Goal: Task Accomplishment & Management: Use online tool/utility

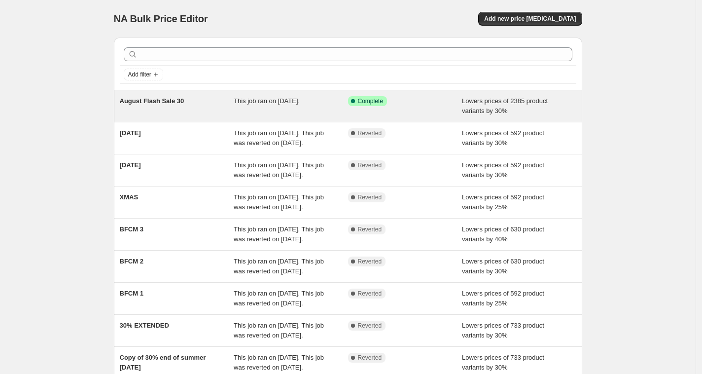
click at [237, 105] on div "This job ran on 21 August 2025." at bounding box center [291, 106] width 114 height 20
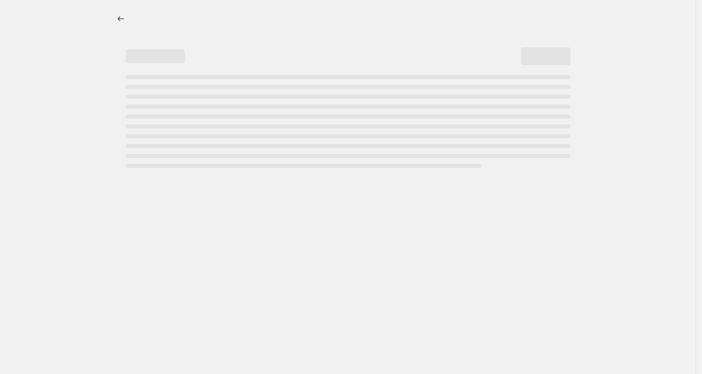
select select "percentage"
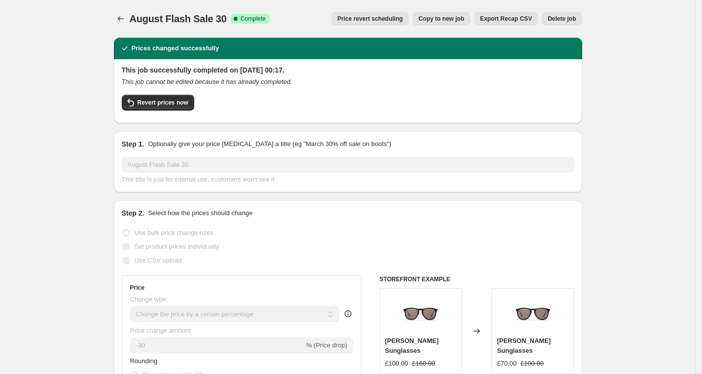
click at [448, 17] on span "Copy to new job" at bounding box center [442, 19] width 46 height 8
select select "percentage"
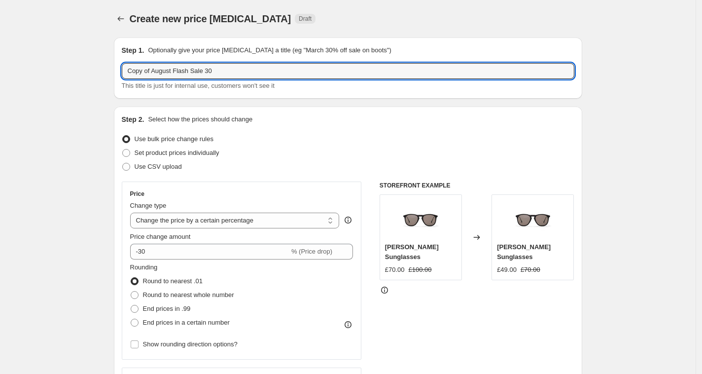
drag, startPoint x: 156, startPoint y: 69, endPoint x: 102, endPoint y: 65, distance: 54.9
click at [208, 73] on input "August Flash Sale 30" at bounding box center [348, 71] width 453 height 16
type input "August Flash Sale 30 EXCLUDING CITY"
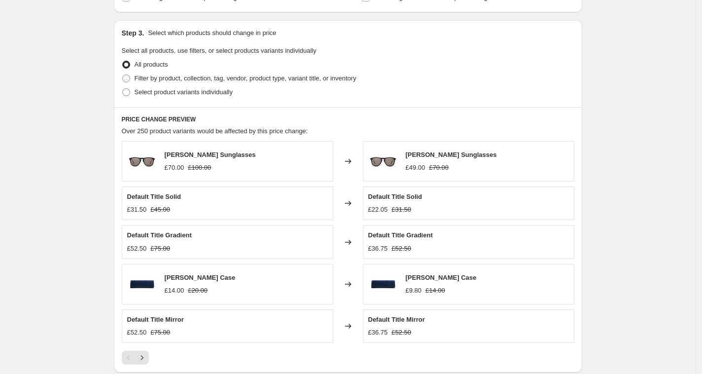
scroll to position [444, 0]
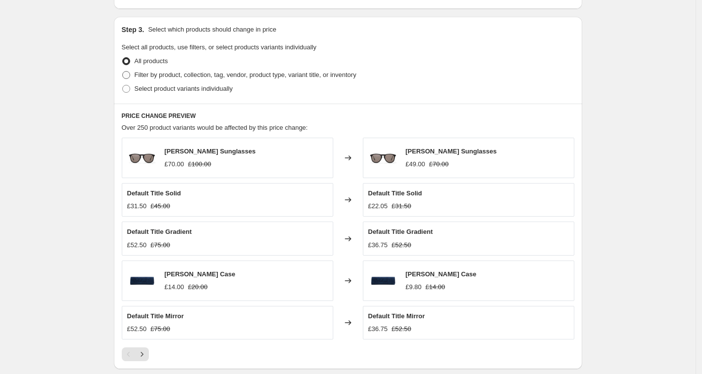
click at [166, 75] on span "Filter by product, collection, tag, vendor, product type, variant title, or inv…" at bounding box center [246, 74] width 222 height 7
click at [123, 72] on input "Filter by product, collection, tag, vendor, product type, variant title, or inv…" at bounding box center [122, 71] width 0 height 0
radio input "true"
select select "collection"
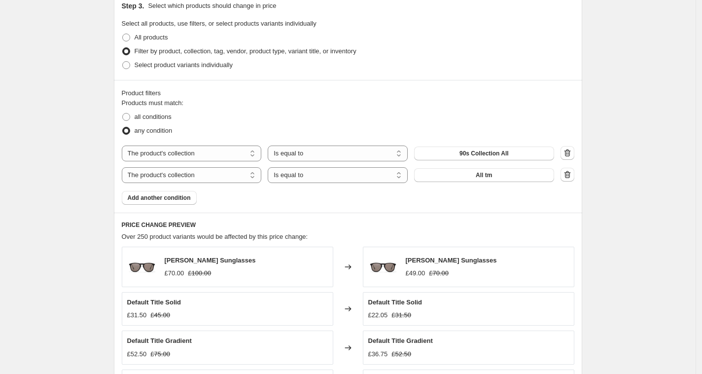
scroll to position [469, 0]
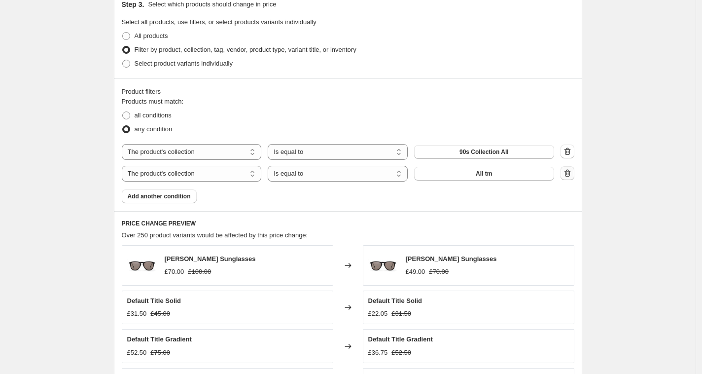
click at [573, 172] on icon "button" at bounding box center [568, 173] width 10 height 10
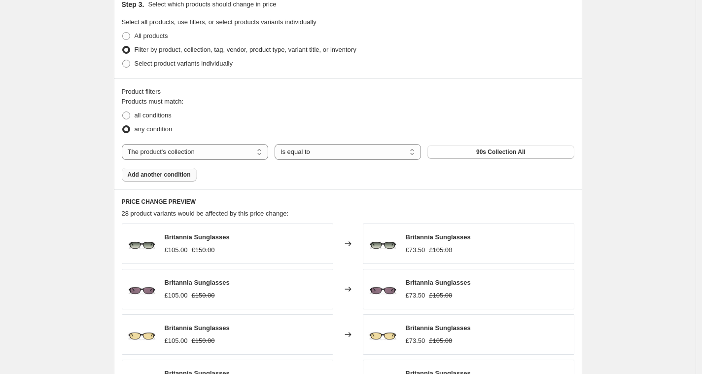
click at [189, 177] on button "Add another condition" at bounding box center [159, 175] width 75 height 14
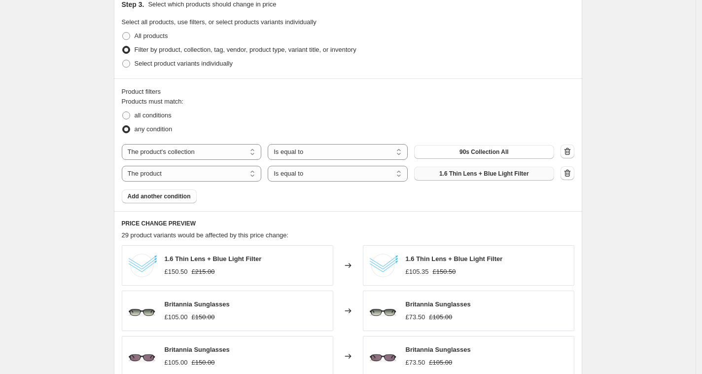
click at [476, 170] on span "1.6 Thin Lens + Blue Light Filter" at bounding box center [484, 174] width 90 height 8
click at [211, 175] on select "The product The product's collection The product's tag The product's vendor The…" at bounding box center [192, 174] width 140 height 16
select select "collection"
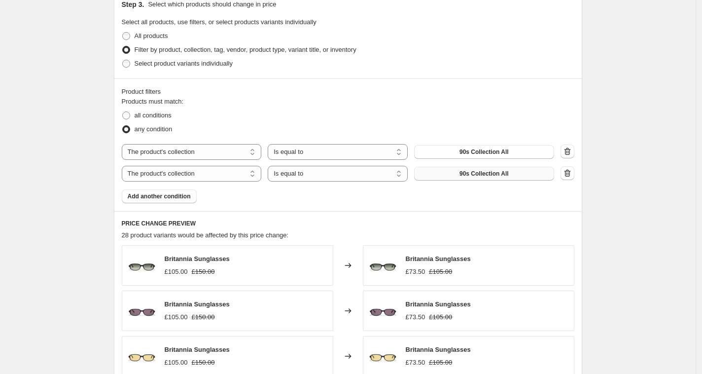
click at [476, 178] on button "90s Collection All" at bounding box center [484, 174] width 140 height 14
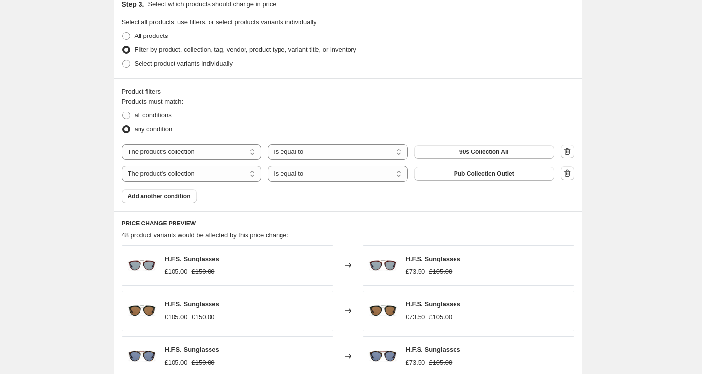
click at [189, 197] on span "Add another condition" at bounding box center [159, 196] width 63 height 8
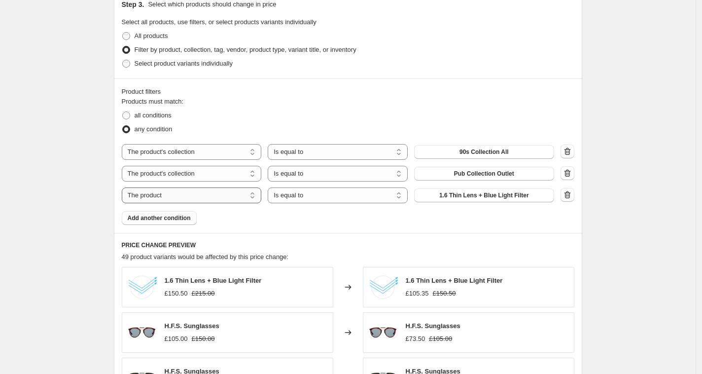
click at [204, 193] on select "The product The product's collection The product's tag The product's vendor The…" at bounding box center [192, 195] width 140 height 16
select select "collection"
click at [467, 196] on span "90s Collection All" at bounding box center [484, 195] width 49 height 8
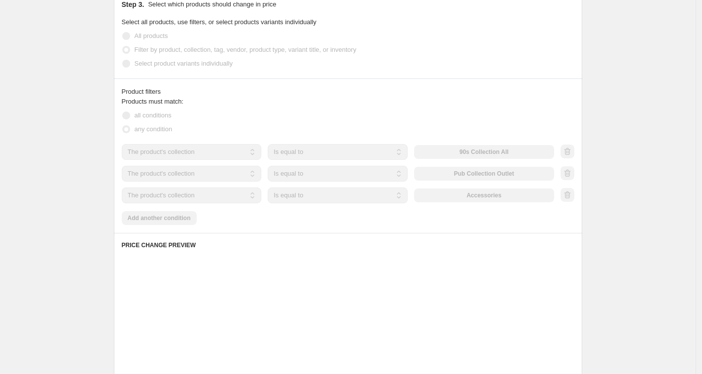
click at [189, 222] on div "Products must match: all conditions any condition The product The product's col…" at bounding box center [348, 161] width 453 height 128
click at [166, 212] on div "Products must match: all conditions any condition The product The product's col…" at bounding box center [348, 161] width 453 height 128
click at [215, 225] on div "Product filters Products must match: all conditions any condition The product T…" at bounding box center [348, 155] width 469 height 154
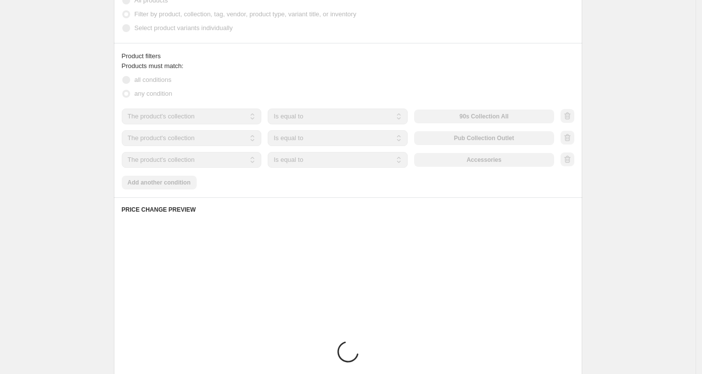
scroll to position [505, 0]
click at [176, 179] on div "Products must match: all conditions any condition The product The product's col…" at bounding box center [348, 125] width 453 height 128
click at [177, 179] on div "Products must match: all conditions any condition The product The product's col…" at bounding box center [348, 125] width 453 height 128
click at [290, 184] on div "Products must match: all conditions any condition The product The product's col…" at bounding box center [348, 125] width 453 height 128
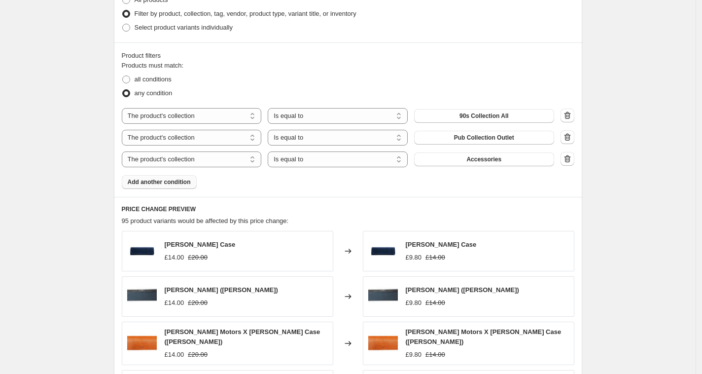
click at [189, 178] on span "Add another condition" at bounding box center [159, 182] width 63 height 8
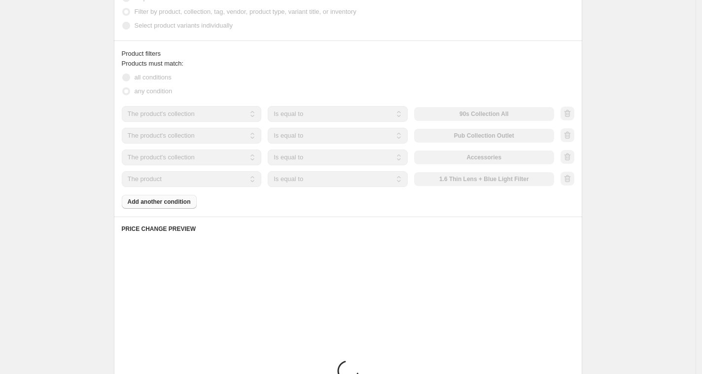
scroll to position [509, 0]
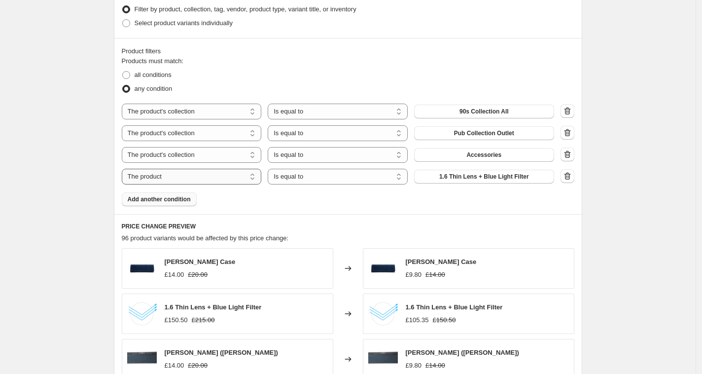
click at [237, 181] on select "The product The product's collection The product's tag The product's vendor The…" at bounding box center [192, 177] width 140 height 16
select select "collection"
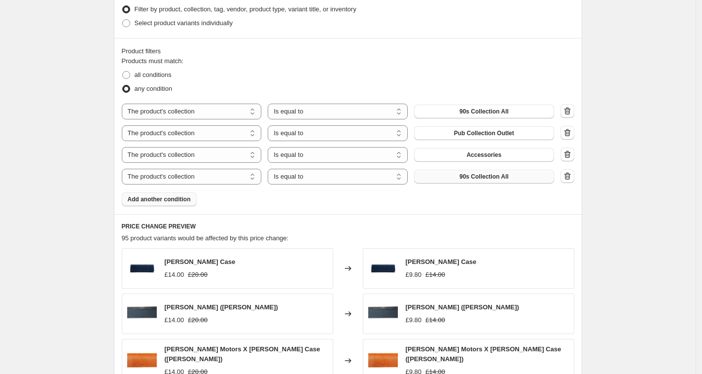
click at [479, 180] on button "90s Collection All" at bounding box center [484, 177] width 140 height 14
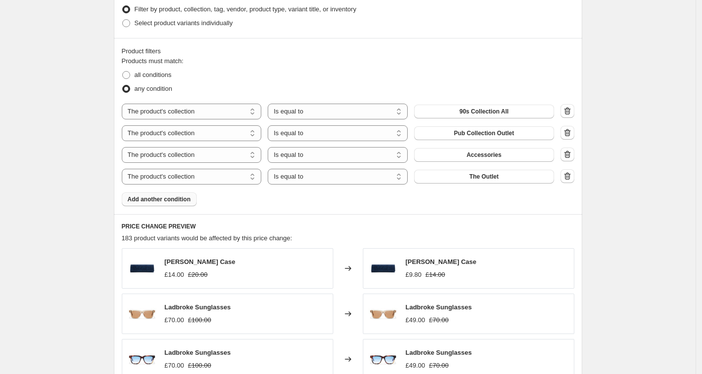
click at [179, 199] on span "Add another condition" at bounding box center [159, 199] width 63 height 8
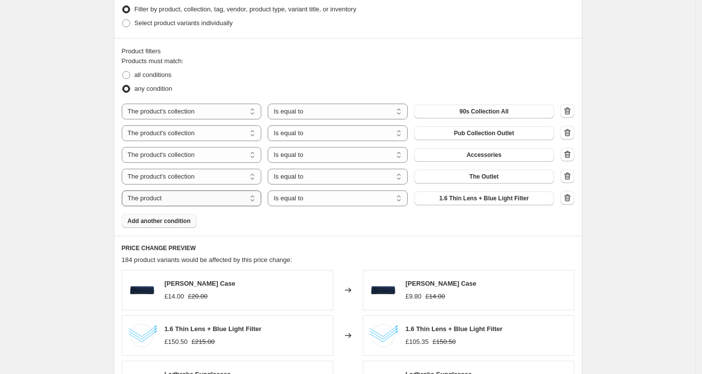
click at [207, 203] on select "The product The product's collection The product's tag The product's vendor The…" at bounding box center [192, 198] width 140 height 16
select select "collection"
click at [518, 203] on div "The product The product's collection The product's tag The product's vendor The…" at bounding box center [338, 198] width 433 height 16
click at [519, 199] on button "90s Collection All" at bounding box center [484, 198] width 140 height 14
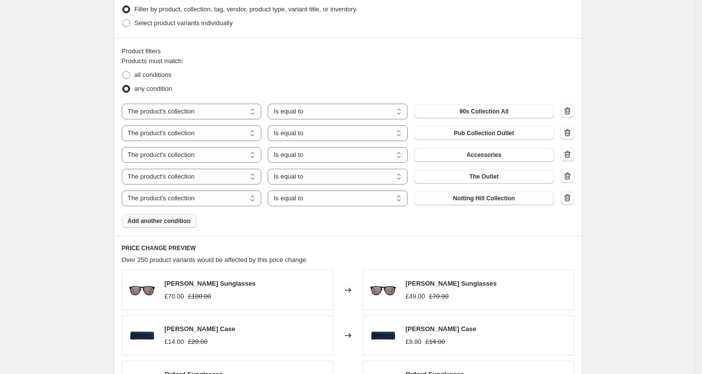
click at [195, 221] on button "Add another condition" at bounding box center [159, 221] width 75 height 14
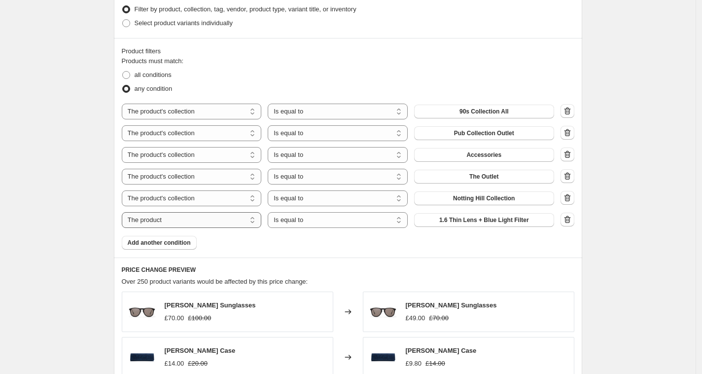
click at [189, 219] on select "The product The product's collection The product's tag The product's vendor The…" at bounding box center [192, 220] width 140 height 16
select select "collection"
click at [500, 222] on span "90s Collection All" at bounding box center [484, 220] width 49 height 8
click at [183, 237] on button "Add another condition" at bounding box center [159, 243] width 75 height 14
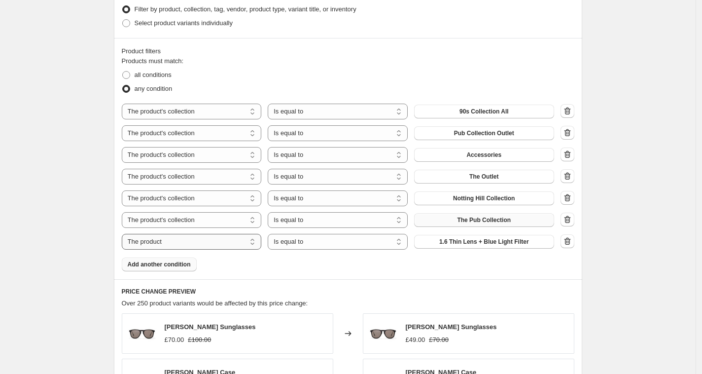
click at [206, 240] on select "The product The product's collection The product's tag The product's vendor The…" at bounding box center [192, 242] width 140 height 16
select select "collection"
click at [499, 246] on button "90s Collection All" at bounding box center [484, 242] width 140 height 14
click at [172, 260] on span "Add another condition" at bounding box center [159, 264] width 63 height 8
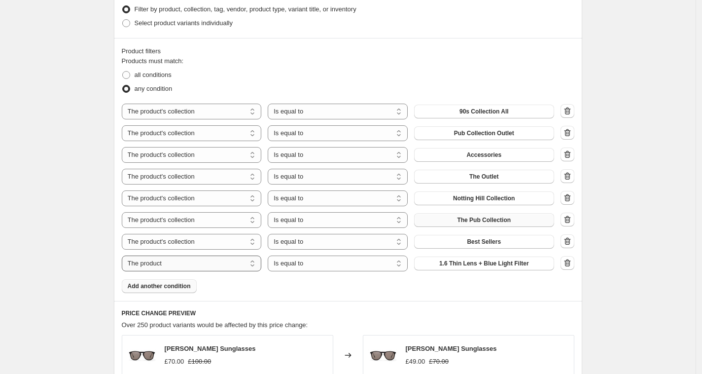
click at [252, 265] on select "The product The product's collection The product's tag The product's vendor The…" at bounding box center [192, 263] width 140 height 16
select select "collection"
click at [518, 262] on button "90s Collection All" at bounding box center [484, 263] width 140 height 14
click at [169, 288] on span "Add another condition" at bounding box center [159, 286] width 63 height 8
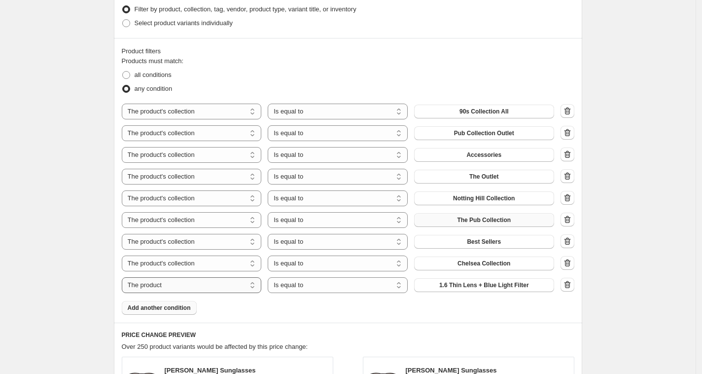
click at [233, 281] on select "The product The product's collection The product's tag The product's vendor The…" at bounding box center [192, 285] width 140 height 16
select select "collection"
click at [490, 283] on span "90s Collection All" at bounding box center [484, 285] width 49 height 8
click at [163, 301] on button "Add another condition" at bounding box center [159, 308] width 75 height 14
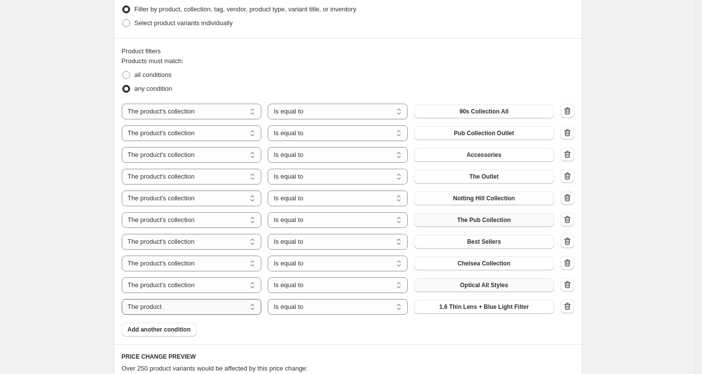
click at [235, 304] on select "The product The product's collection The product's tag The product's vendor The…" at bounding box center [192, 307] width 140 height 16
select select "collection"
click at [545, 310] on button "90s Collection All" at bounding box center [484, 307] width 140 height 14
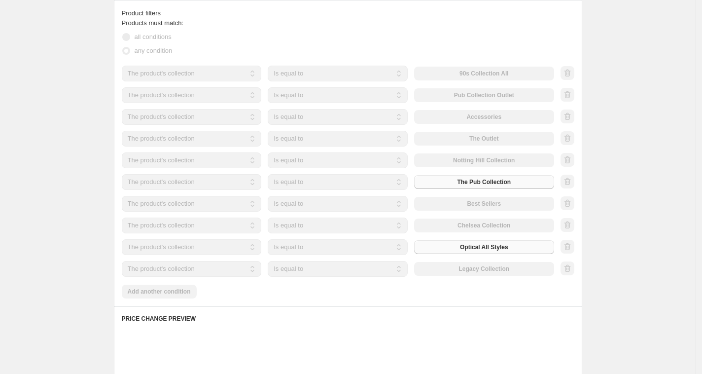
scroll to position [551, 0]
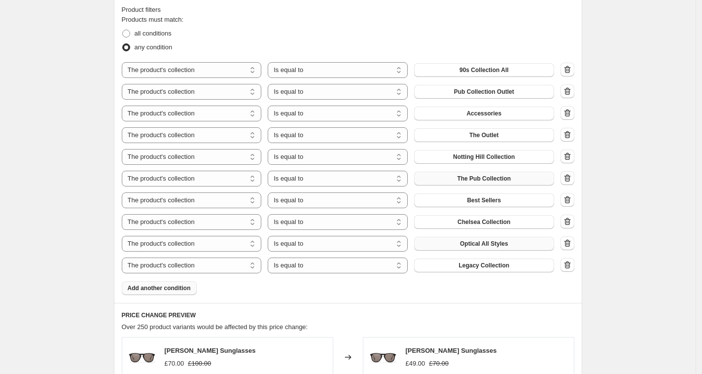
click at [175, 281] on button "Add another condition" at bounding box center [159, 288] width 75 height 14
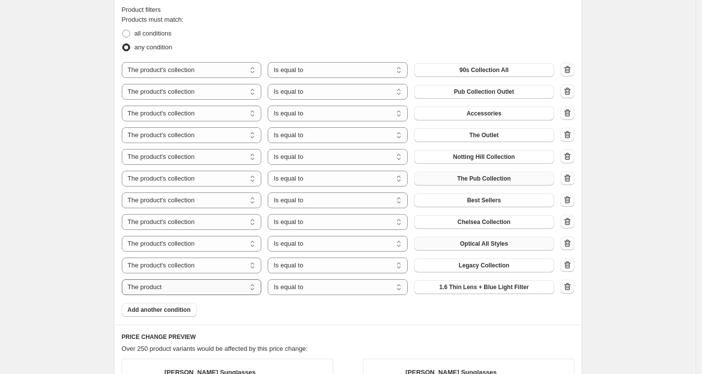
click at [251, 287] on select "The product The product's collection The product's tag The product's vendor The…" at bounding box center [192, 287] width 140 height 16
select select "collection"
click at [515, 287] on button "90s Collection All" at bounding box center [484, 287] width 140 height 14
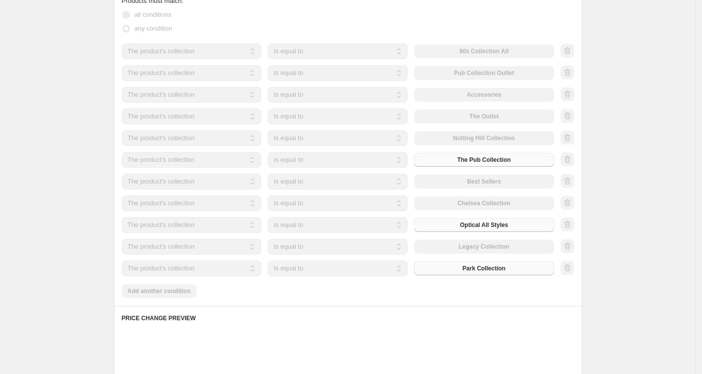
scroll to position [570, 0]
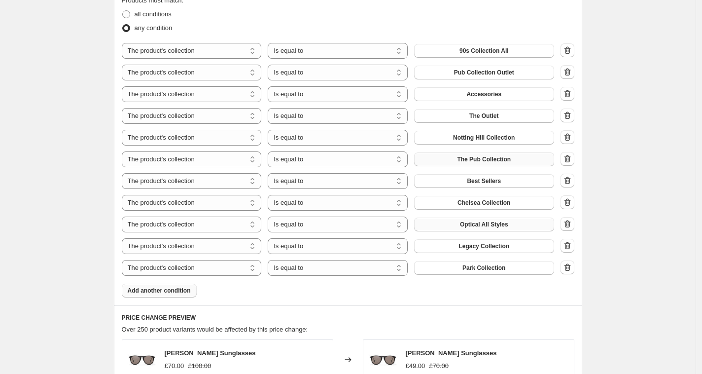
click at [178, 287] on span "Add another condition" at bounding box center [159, 291] width 63 height 8
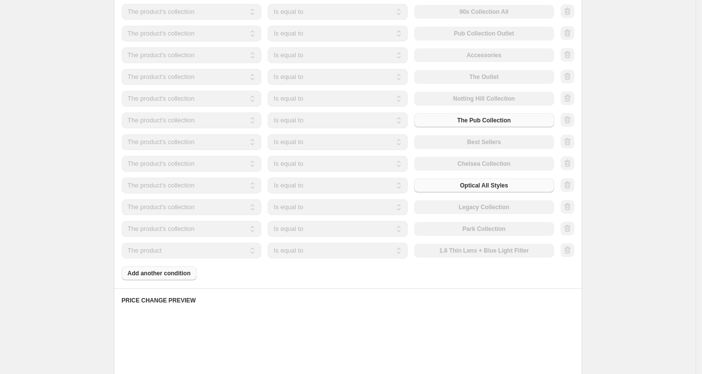
scroll to position [611, 0]
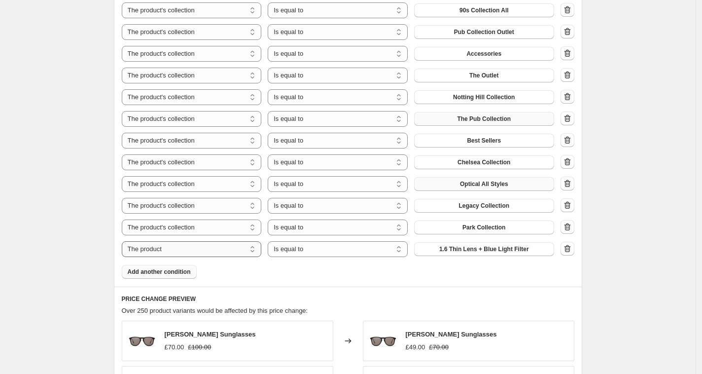
click at [250, 249] on select "The product The product's collection The product's tag The product's vendor The…" at bounding box center [192, 249] width 140 height 16
select select "collection"
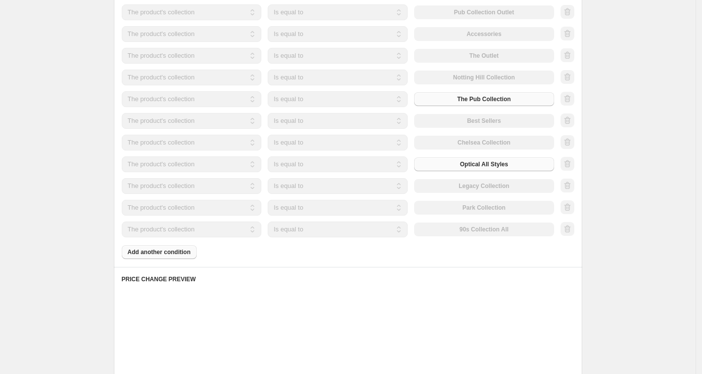
scroll to position [650, 0]
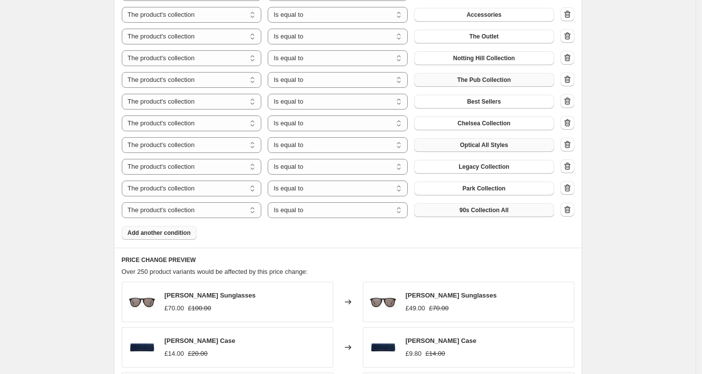
click at [508, 210] on span "90s Collection All" at bounding box center [484, 210] width 49 height 8
click at [502, 206] on span "90s Collection All" at bounding box center [484, 210] width 49 height 8
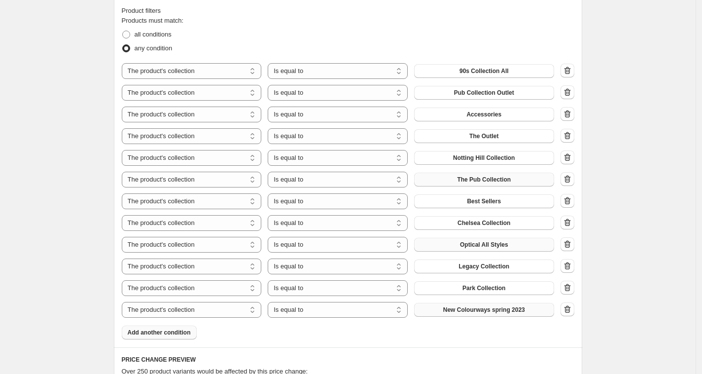
scroll to position [560, 0]
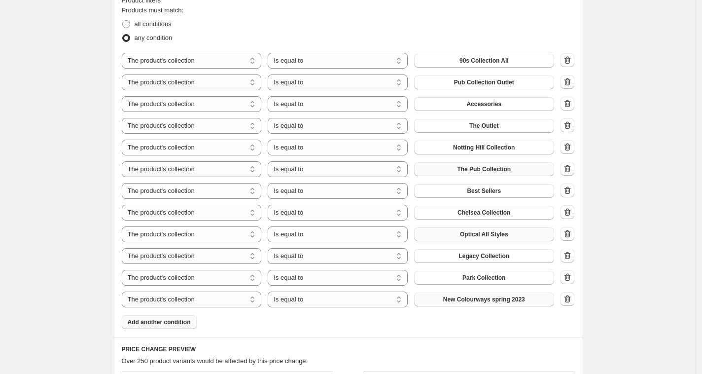
click at [185, 320] on span "Add another condition" at bounding box center [159, 322] width 63 height 8
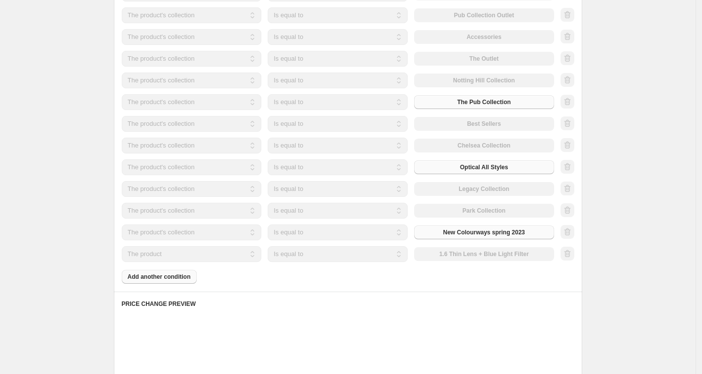
scroll to position [636, 0]
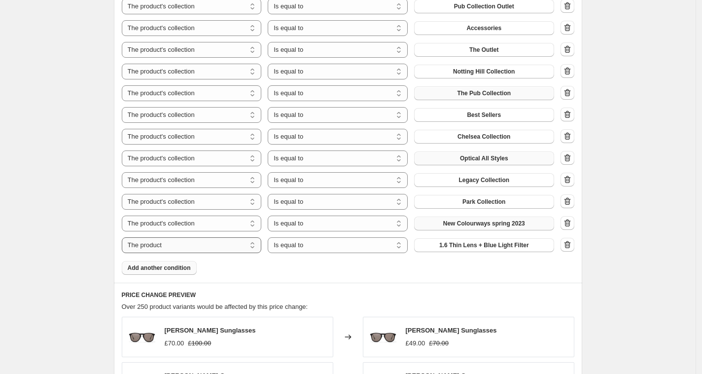
click at [227, 247] on select "The product The product's collection The product's tag The product's vendor The…" at bounding box center [192, 245] width 140 height 16
select select "collection"
click at [498, 248] on button "90s Collection All" at bounding box center [484, 245] width 140 height 14
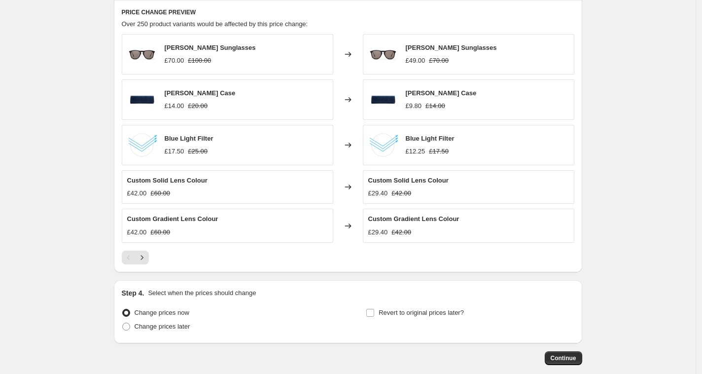
scroll to position [922, 0]
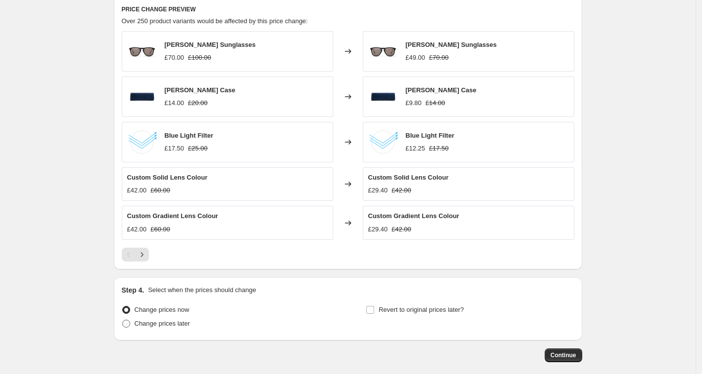
click at [190, 322] on span "Change prices later" at bounding box center [163, 323] width 56 height 7
click at [123, 320] on input "Change prices later" at bounding box center [122, 320] width 0 height 0
radio input "true"
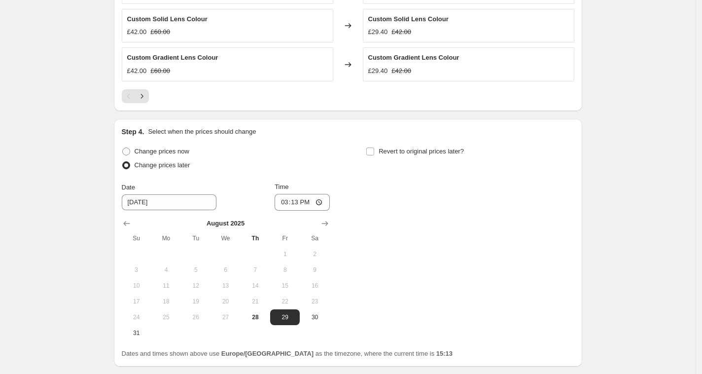
scroll to position [1084, 0]
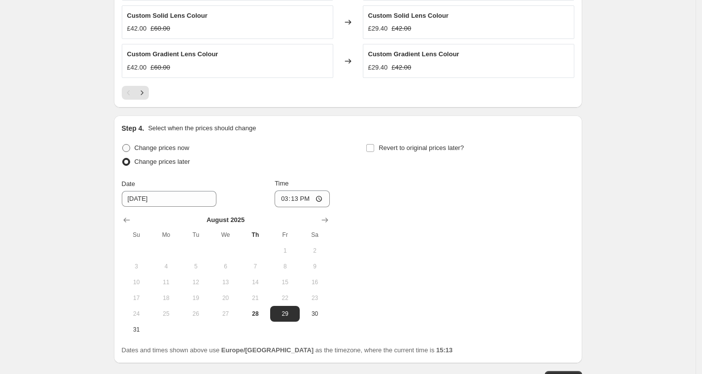
click at [129, 144] on span at bounding box center [126, 148] width 8 height 8
click at [123, 144] on input "Change prices now" at bounding box center [122, 144] width 0 height 0
radio input "true"
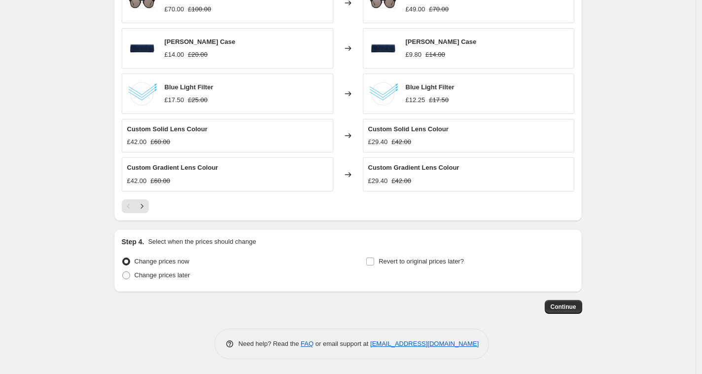
scroll to position [966, 0]
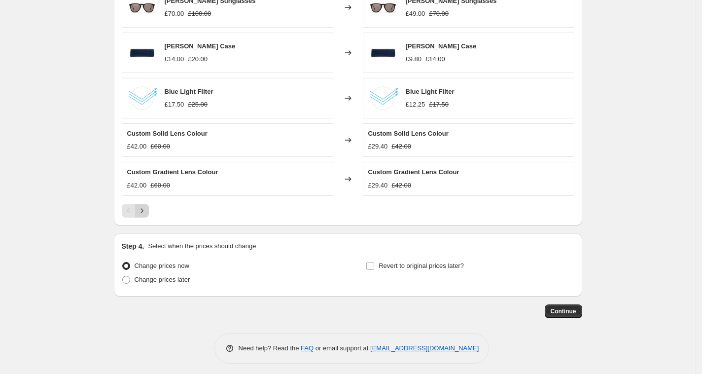
click at [147, 208] on icon "Next" at bounding box center [142, 211] width 10 height 10
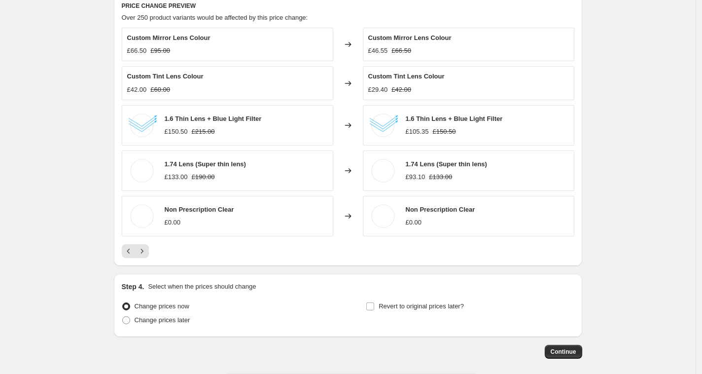
scroll to position [916, 0]
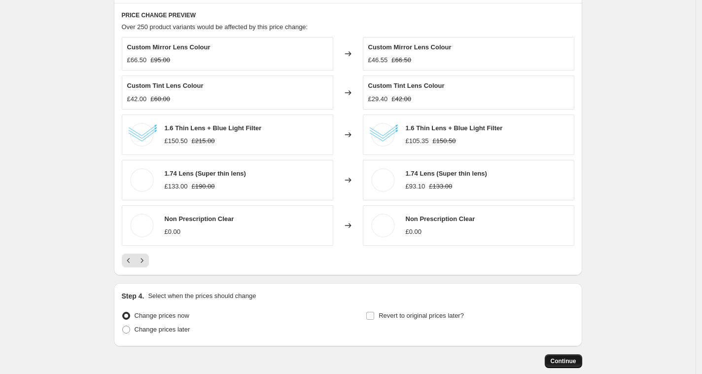
click at [568, 357] on span "Continue" at bounding box center [564, 361] width 26 height 8
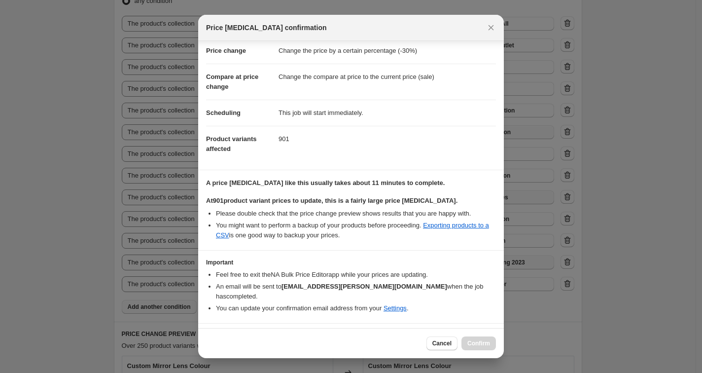
scroll to position [36, 0]
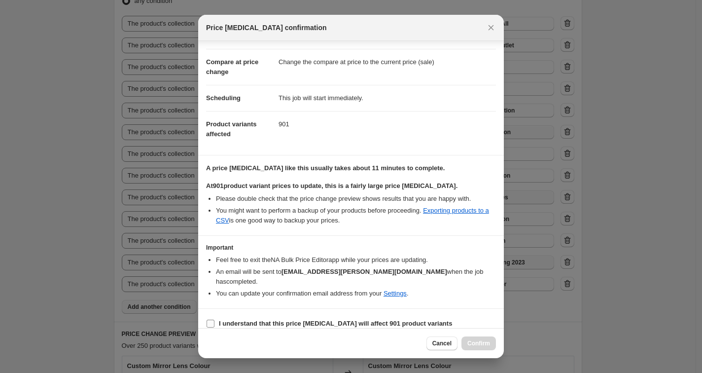
click at [257, 320] on b "I understand that this price change job will affect 901 product variants" at bounding box center [335, 323] width 233 height 7
click at [215, 320] on input "I understand that this price change job will affect 901 product variants" at bounding box center [211, 324] width 8 height 8
checkbox input "true"
click at [477, 343] on span "Confirm" at bounding box center [479, 343] width 23 height 8
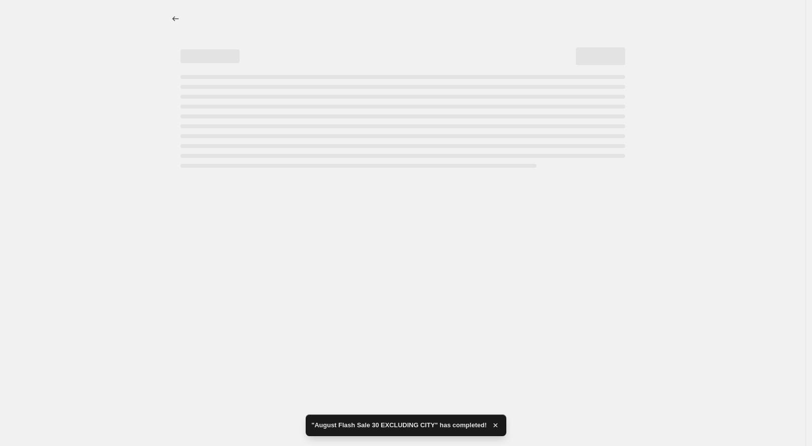
select select "percentage"
select select "collection"
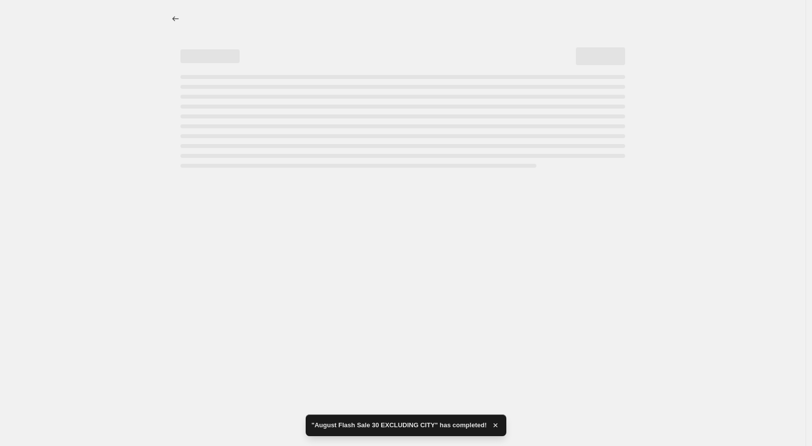
select select "collection"
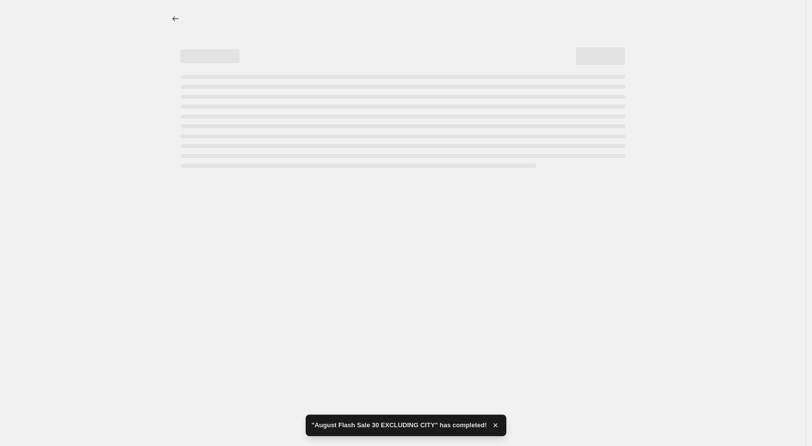
select select "collection"
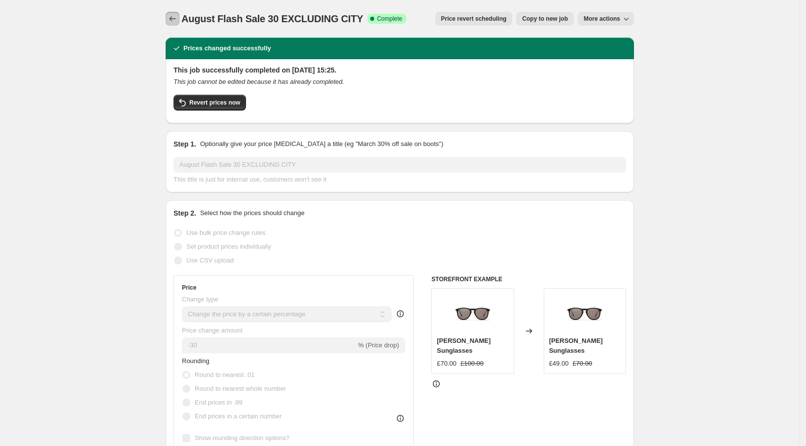
click at [180, 21] on button "Price change jobs" at bounding box center [173, 19] width 14 height 14
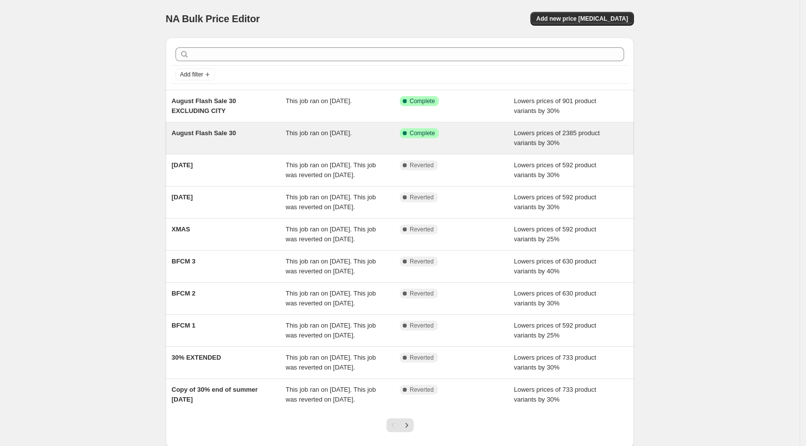
click at [256, 142] on div "August Flash Sale 30" at bounding box center [229, 138] width 114 height 20
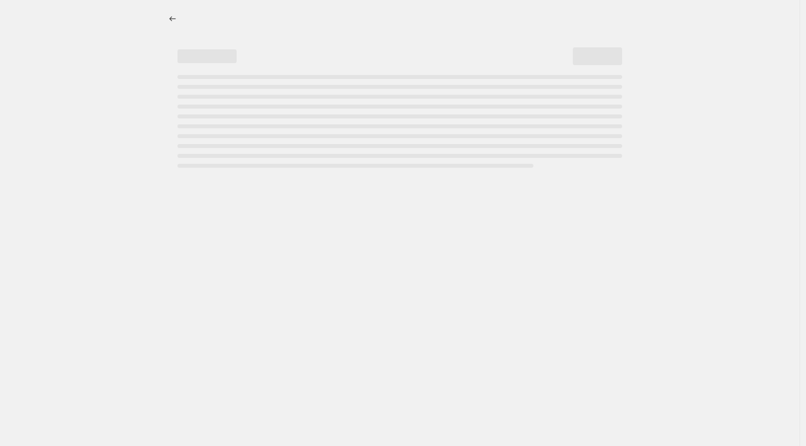
select select "percentage"
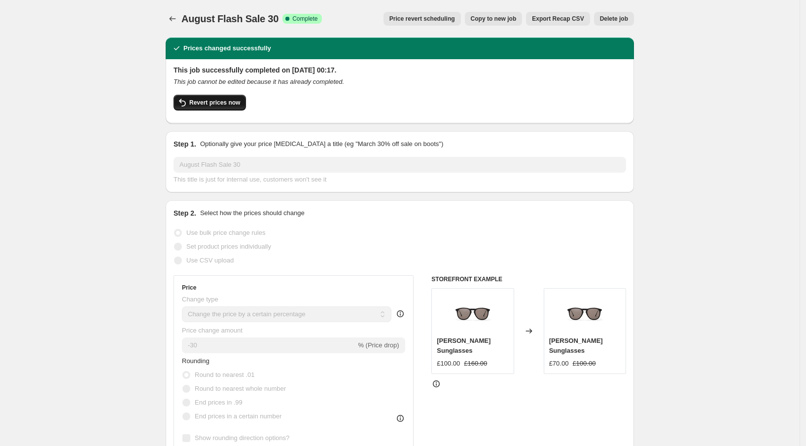
click at [240, 106] on span "Revert prices now" at bounding box center [214, 103] width 51 height 8
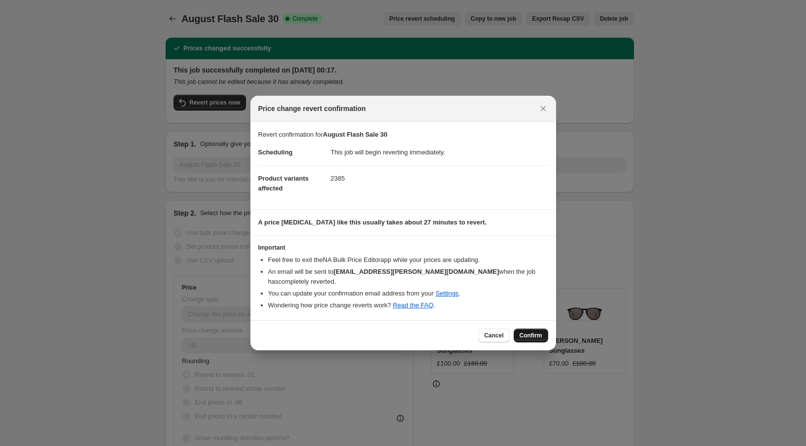
click at [532, 331] on span "Confirm" at bounding box center [531, 335] width 23 height 8
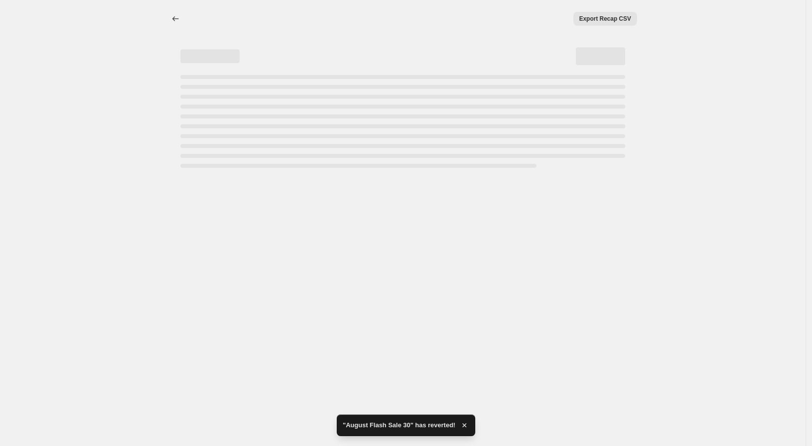
select select "percentage"
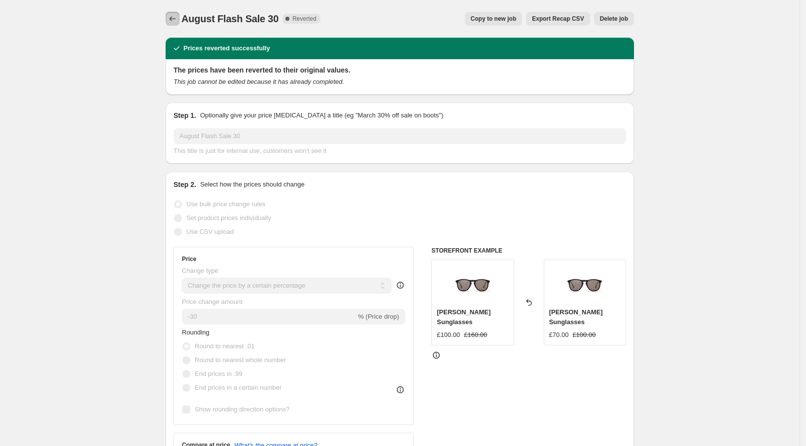
click at [171, 21] on icon "Price change jobs" at bounding box center [173, 19] width 10 height 10
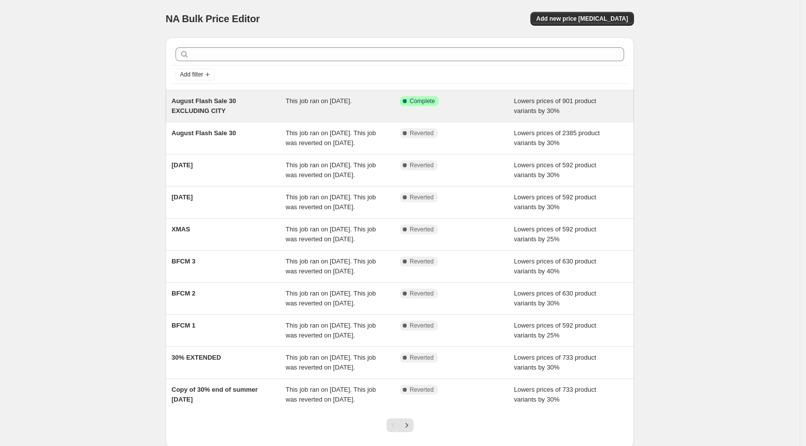
click at [320, 106] on div "This job ran on 28 August 2025." at bounding box center [343, 106] width 114 height 20
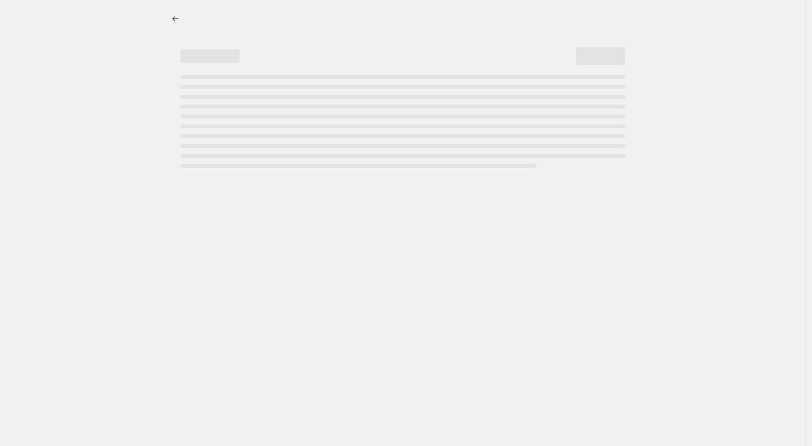
select select "percentage"
select select "collection"
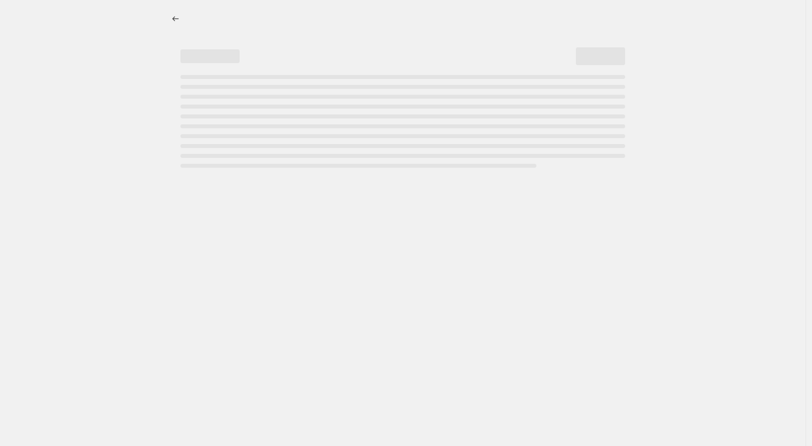
select select "collection"
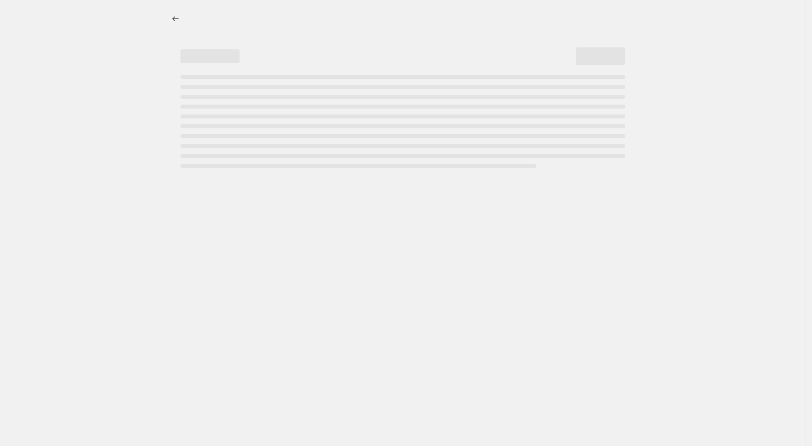
select select "collection"
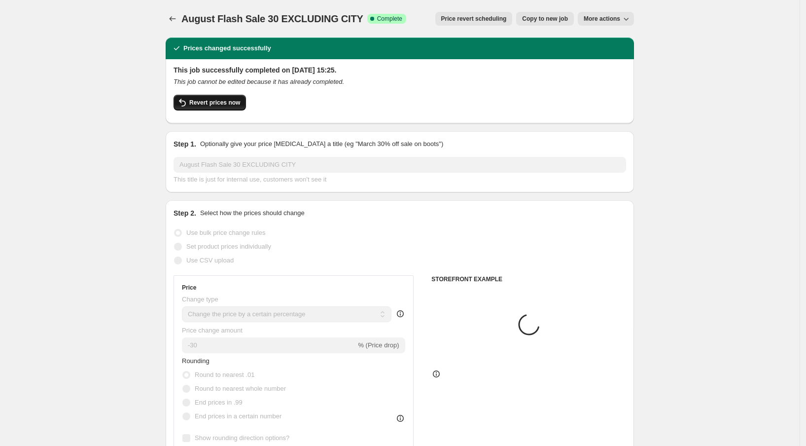
click at [228, 103] on span "Revert prices now" at bounding box center [214, 103] width 51 height 8
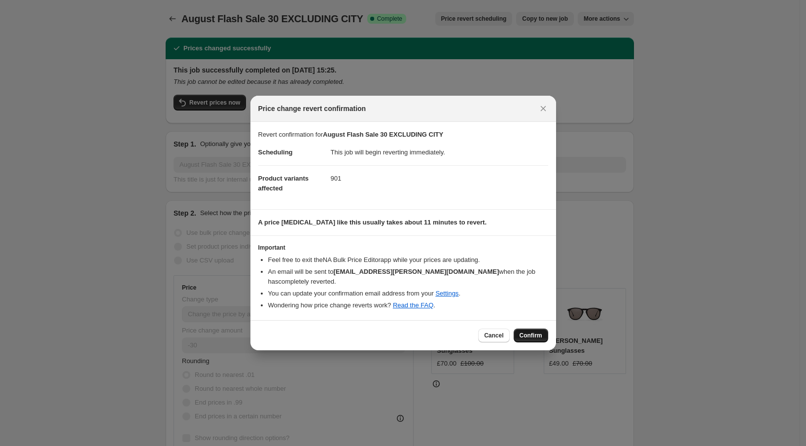
click at [525, 331] on span "Confirm" at bounding box center [531, 335] width 23 height 8
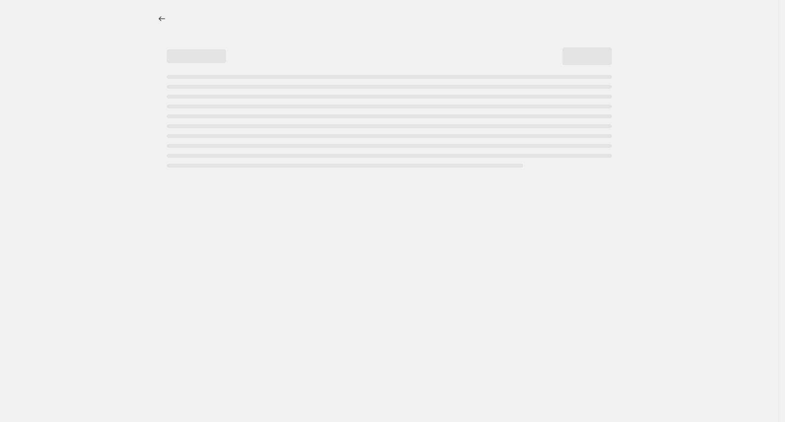
select select "percentage"
select select "collection"
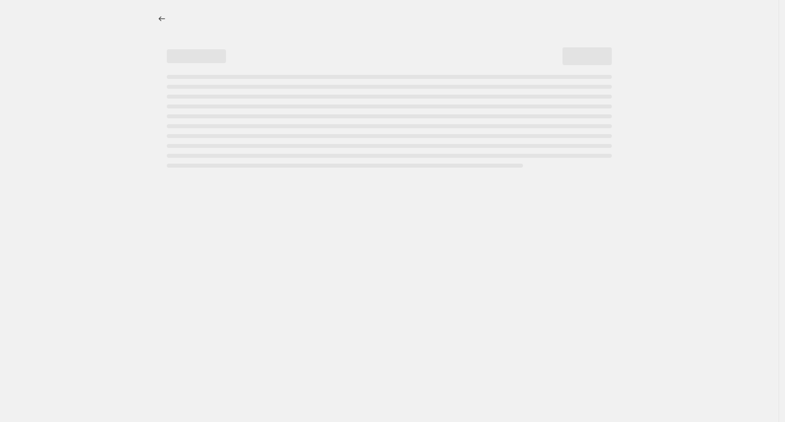
select select "collection"
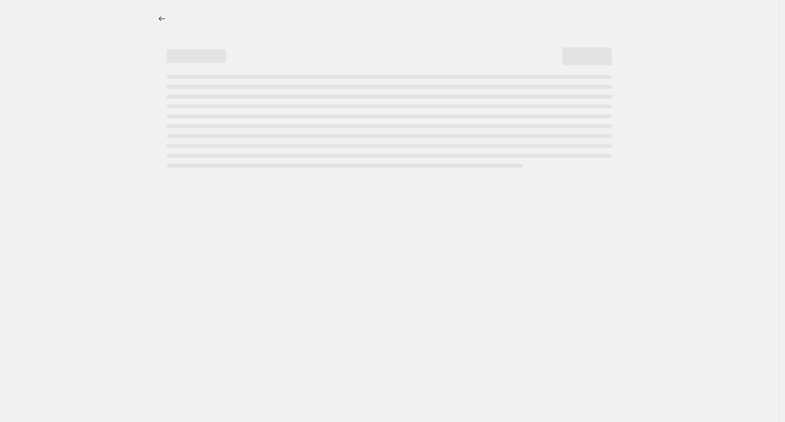
select select "collection"
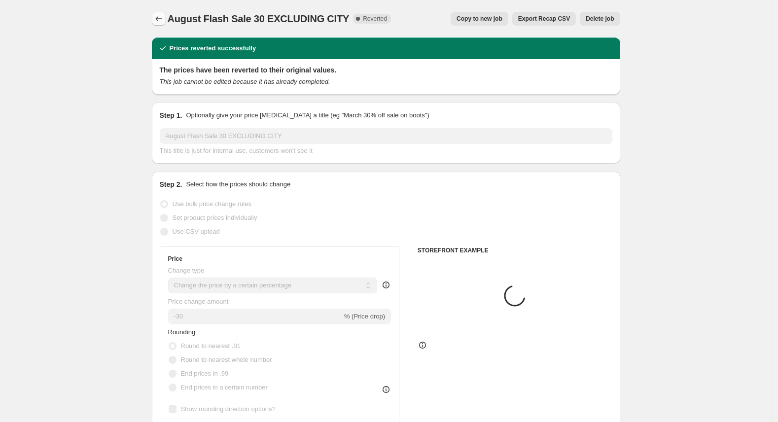
click at [160, 21] on icon "Price change jobs" at bounding box center [159, 19] width 10 height 10
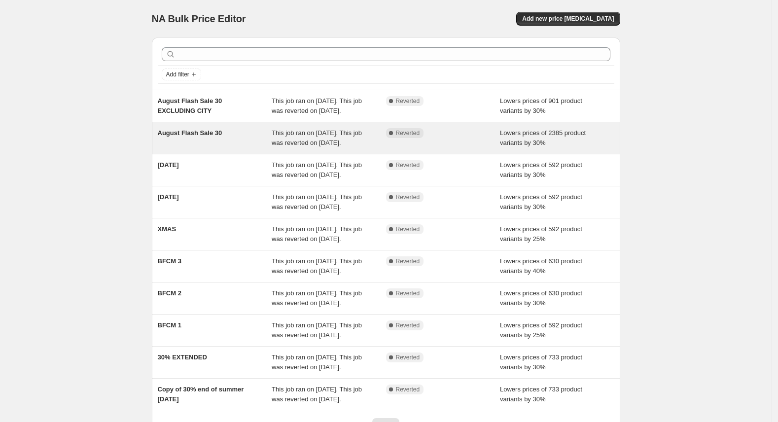
click at [394, 148] on div "Complete Reverted" at bounding box center [443, 138] width 114 height 20
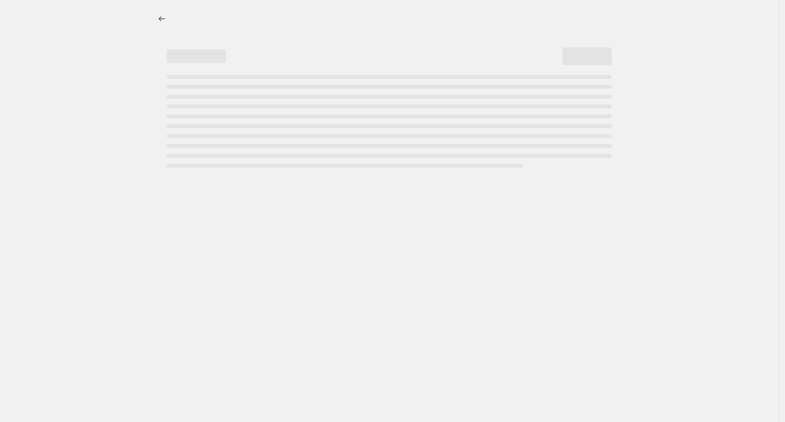
select select "percentage"
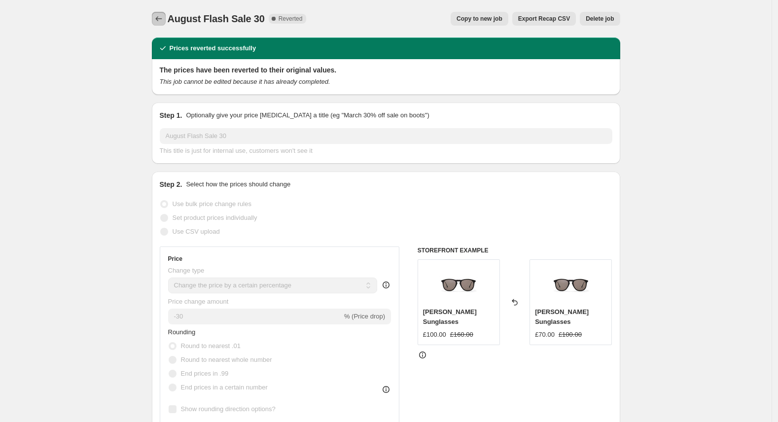
click at [164, 21] on icon "Price change jobs" at bounding box center [159, 19] width 10 height 10
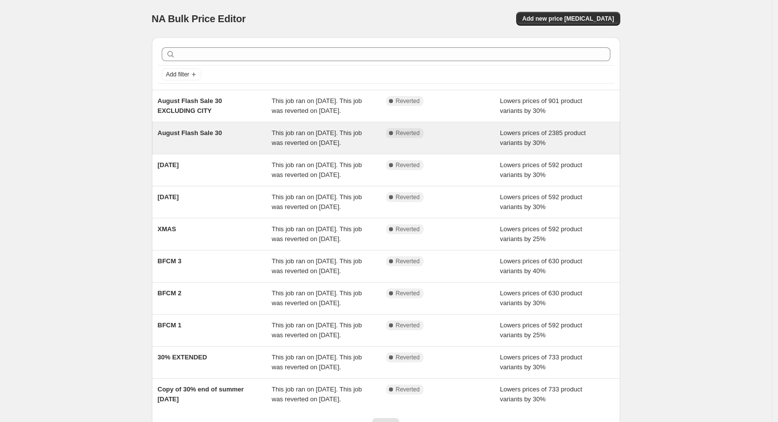
click at [246, 146] on div "August Flash Sale 30" at bounding box center [215, 138] width 114 height 20
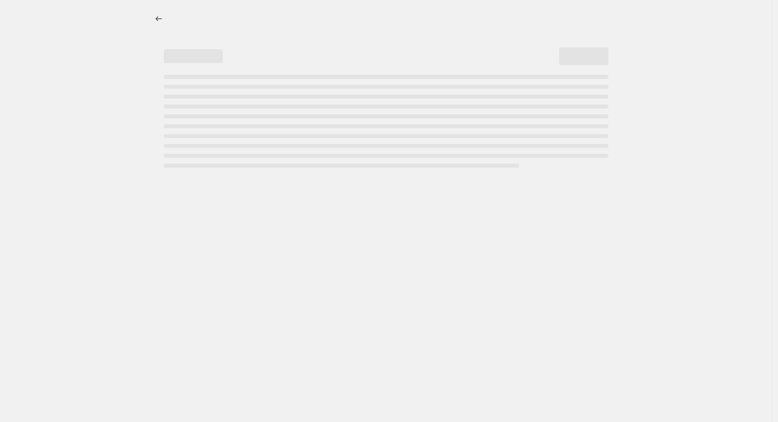
select select "percentage"
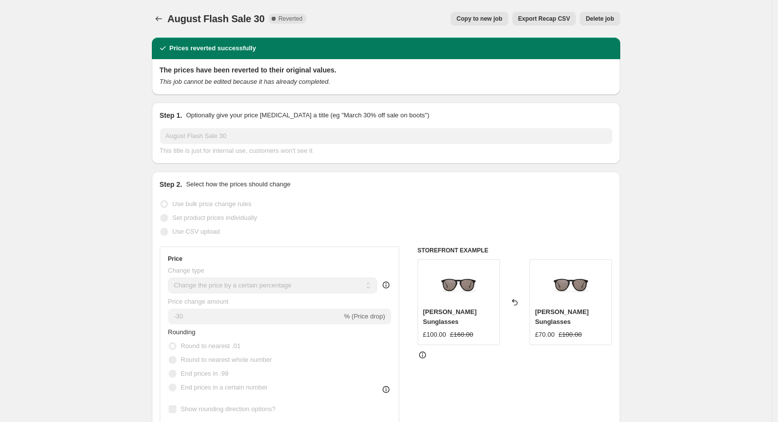
click at [490, 23] on button "Copy to new job" at bounding box center [480, 19] width 58 height 14
select select "percentage"
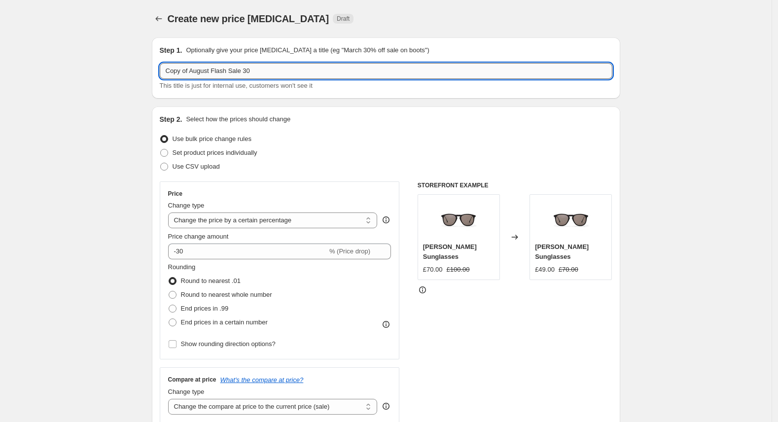
click at [266, 71] on input "Copy of August Flash Sale 30" at bounding box center [386, 71] width 453 height 16
drag, startPoint x: 191, startPoint y: 71, endPoint x: 165, endPoint y: 70, distance: 26.7
click at [165, 70] on input "Copy of August Flash Sale 30" at bounding box center [386, 71] width 453 height 16
click at [327, 72] on input "FINAL August Flash Sale 30" at bounding box center [386, 71] width 453 height 16
type input "FINAL August Flash Sale 30 EXCLUDING CITY"
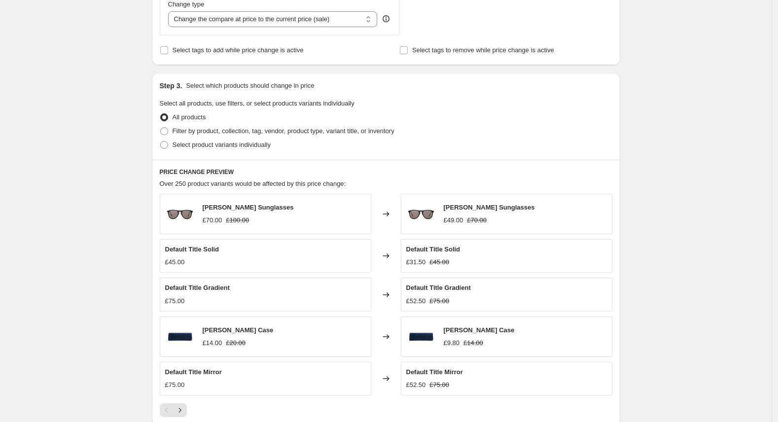
scroll to position [390, 0]
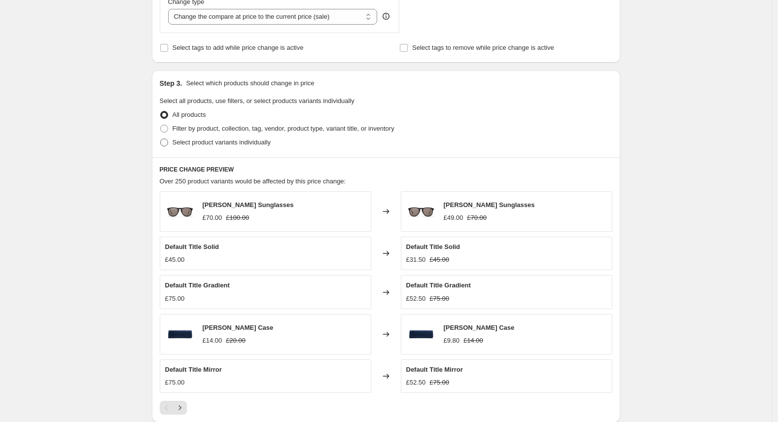
click at [271, 142] on span "Select product variants individually" at bounding box center [222, 142] width 98 height 7
click at [161, 139] on input "Select product variants individually" at bounding box center [160, 139] width 0 height 0
radio input "true"
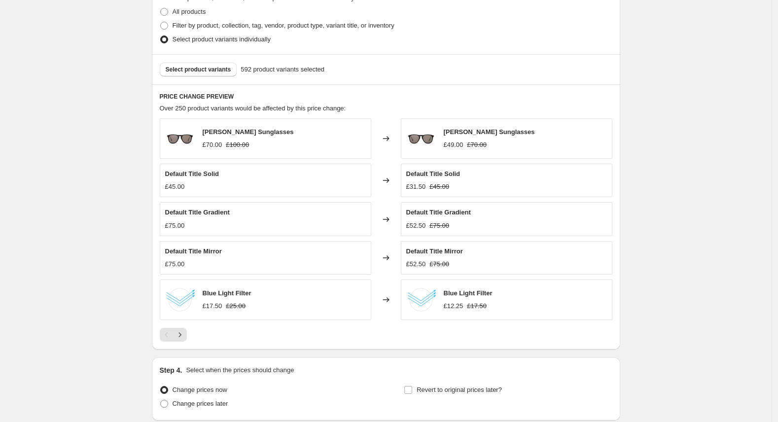
scroll to position [491, 0]
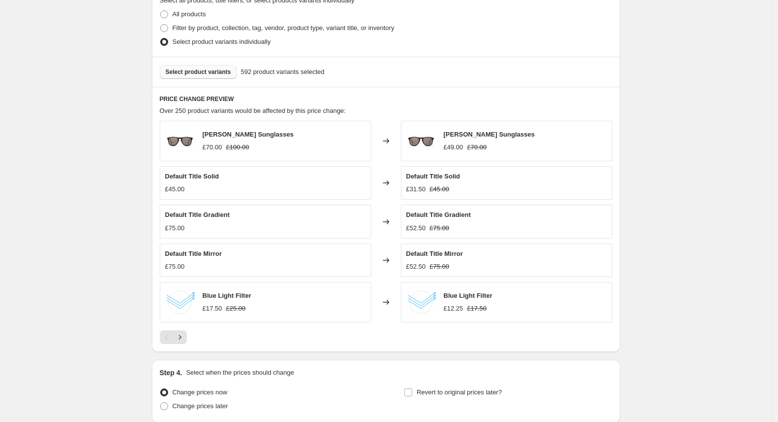
click at [222, 76] on button "Select product variants" at bounding box center [198, 72] width 77 height 14
click at [238, 26] on span "Filter by product, collection, tag, vendor, product type, variant title, or inv…" at bounding box center [284, 27] width 222 height 7
click at [161, 25] on input "Filter by product, collection, tag, vendor, product type, variant title, or inv…" at bounding box center [160, 24] width 0 height 0
radio input "true"
select select "collection"
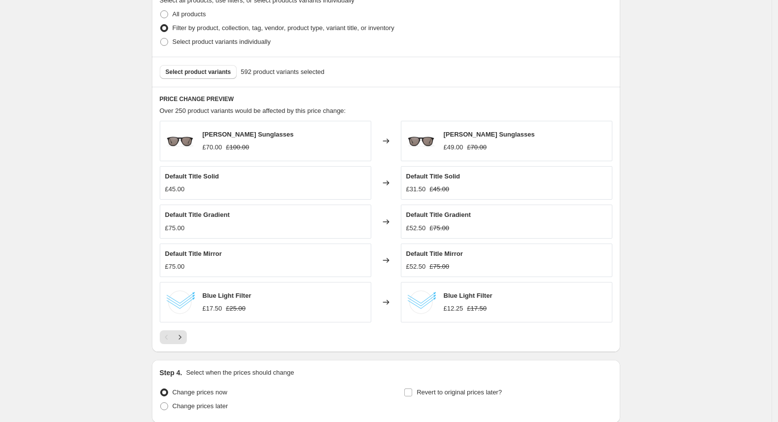
select select "collection"
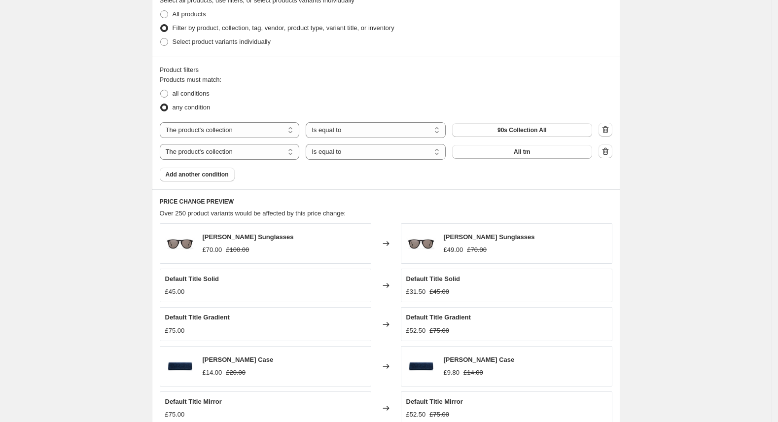
click at [306, 131] on div "The product The product's collection The product's tag The product's vendor The…" at bounding box center [376, 130] width 433 height 16
click at [325, 131] on select "Is equal to Is not equal to" at bounding box center [376, 130] width 140 height 16
click at [605, 155] on icon "button" at bounding box center [606, 151] width 10 height 10
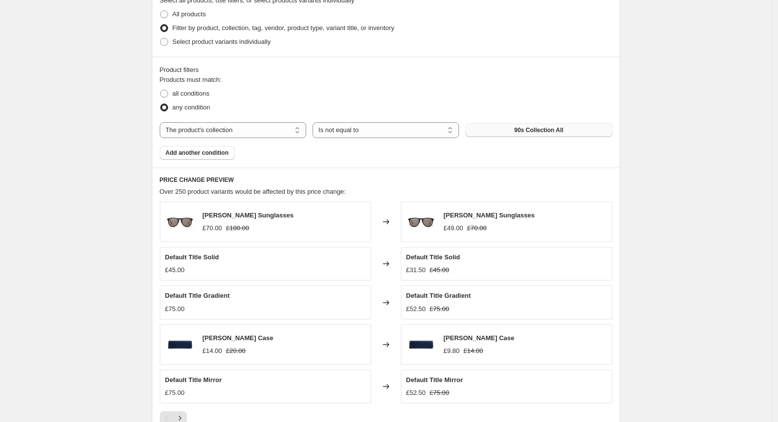
click at [560, 132] on span "90s Collection All" at bounding box center [538, 130] width 49 height 8
click at [352, 129] on select "Is equal to Is not equal to" at bounding box center [386, 130] width 146 height 16
click at [425, 129] on select "Is equal to Is not equal to" at bounding box center [386, 130] width 146 height 16
select select "equal"
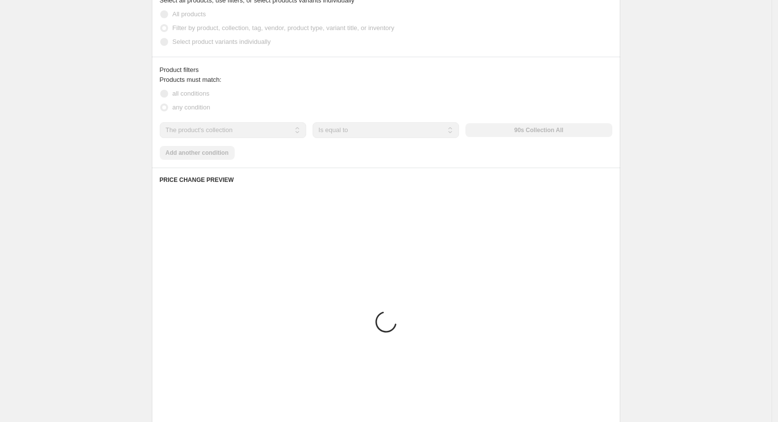
click at [567, 131] on div "The product The product's collection The product's tag The product's vendor The…" at bounding box center [386, 130] width 453 height 16
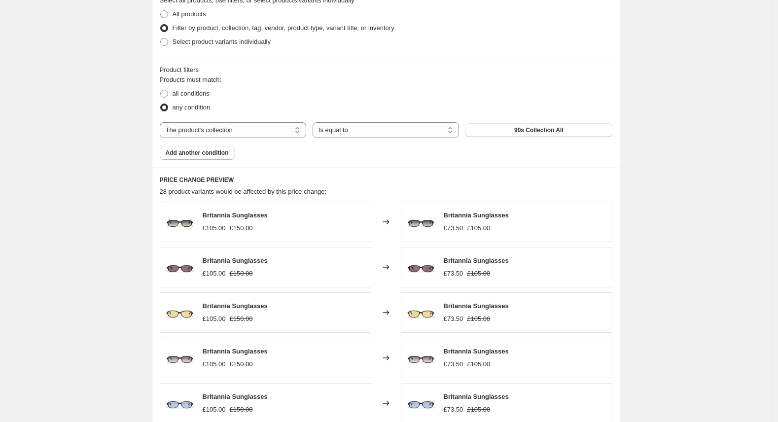
click at [567, 131] on button "90s Collection All" at bounding box center [539, 130] width 146 height 14
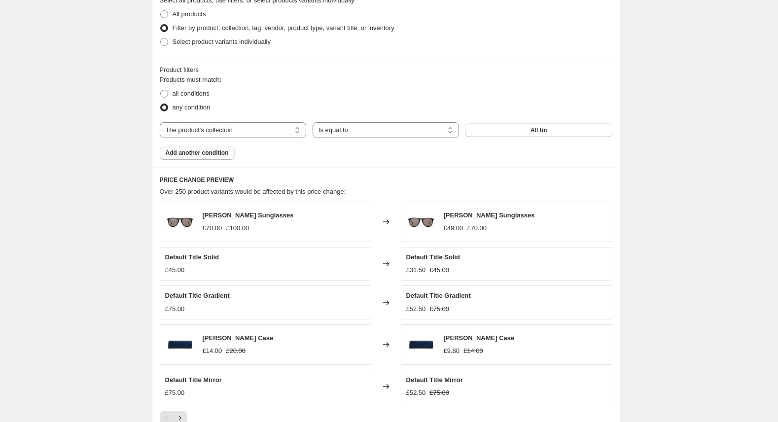
click at [219, 157] on button "Add another condition" at bounding box center [197, 153] width 75 height 14
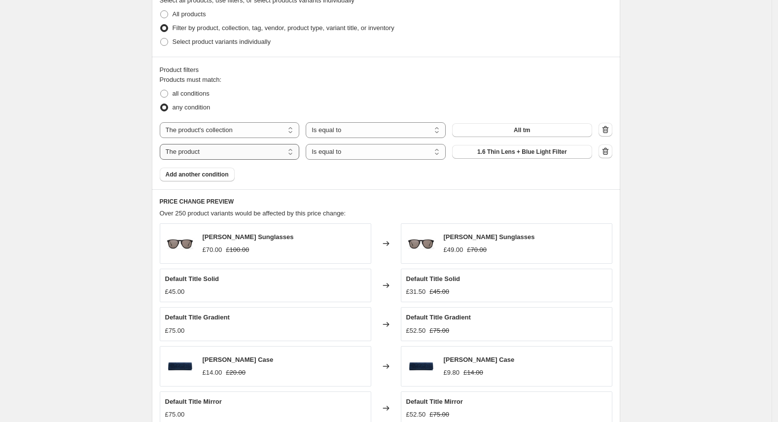
click at [253, 153] on select "The product The product's collection The product's tag The product's vendor The…" at bounding box center [230, 152] width 140 height 16
select select "collection"
click at [371, 154] on select "Is equal to Is not equal to" at bounding box center [376, 152] width 140 height 16
select select "not_equal"
click at [531, 154] on span "90s Collection All" at bounding box center [522, 152] width 49 height 8
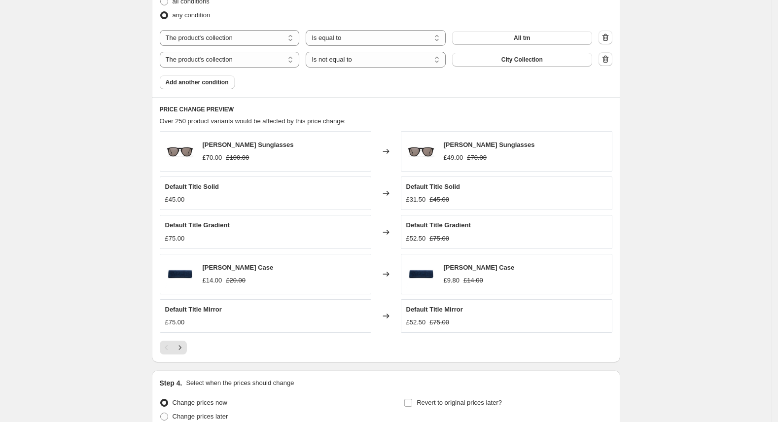
scroll to position [583, 0]
click at [185, 351] on icon "Next" at bounding box center [180, 347] width 10 height 10
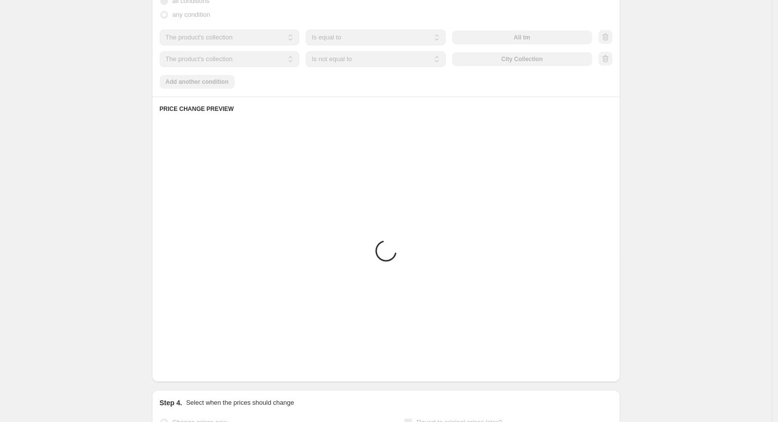
click at [186, 351] on div "Placeholder £59.05 £65.61" at bounding box center [266, 332] width 212 height 40
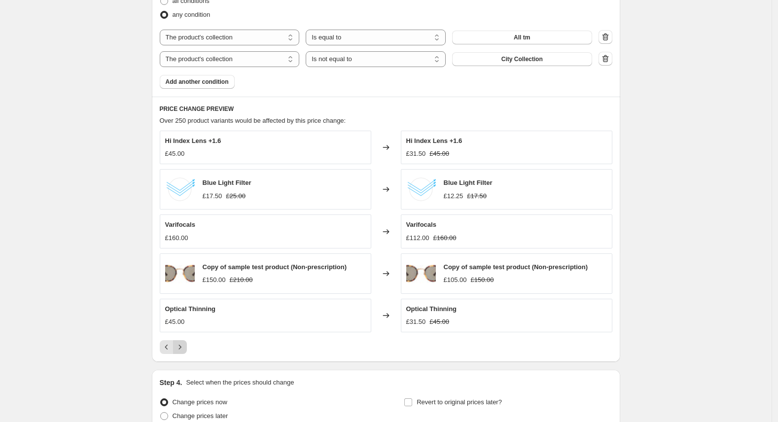
click at [185, 351] on icon "Next" at bounding box center [180, 347] width 10 height 10
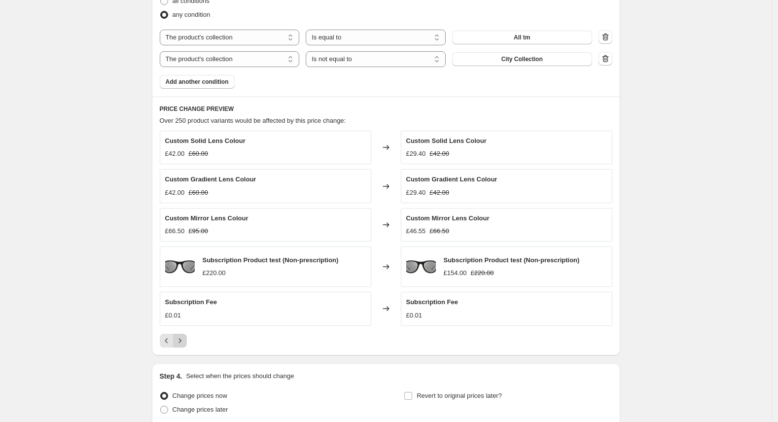
click at [186, 347] on button "Next" at bounding box center [180, 341] width 14 height 14
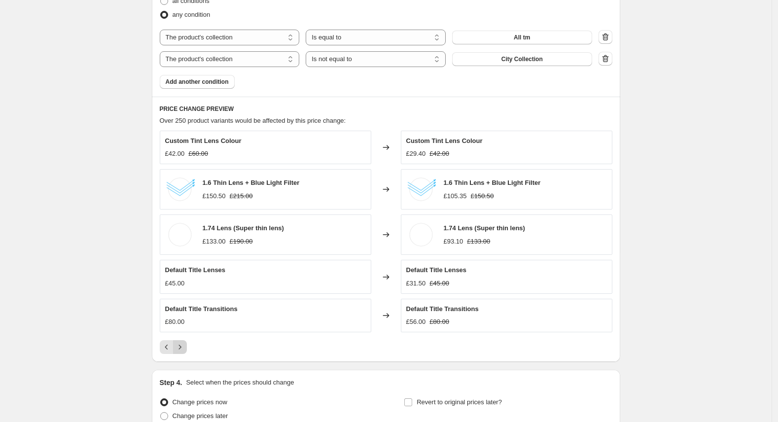
click at [185, 347] on icon "Next" at bounding box center [180, 347] width 10 height 10
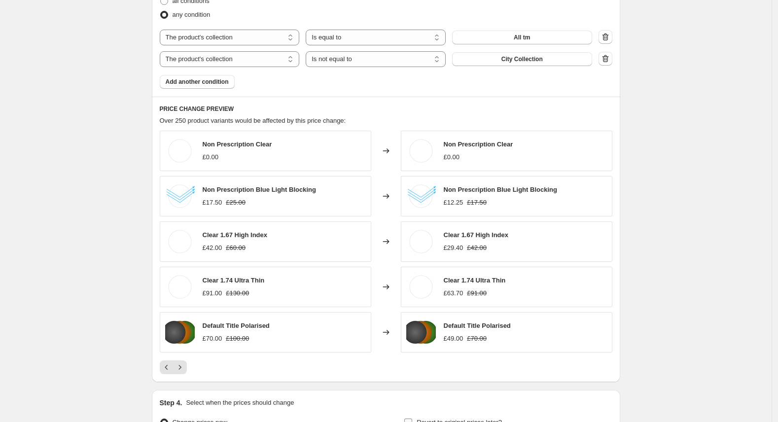
scroll to position [696, 0]
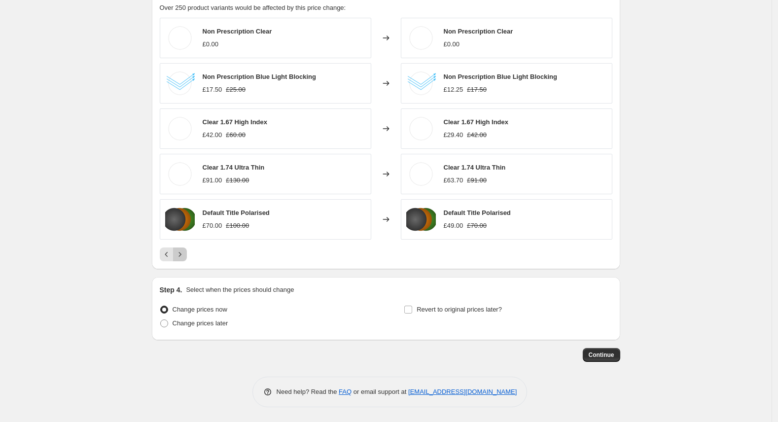
click at [183, 254] on icon "Next" at bounding box center [180, 255] width 10 height 10
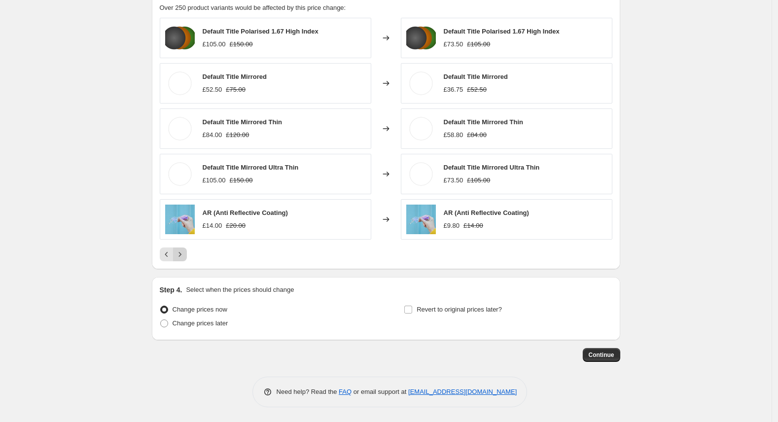
click at [181, 254] on icon "Next" at bounding box center [180, 254] width 2 height 4
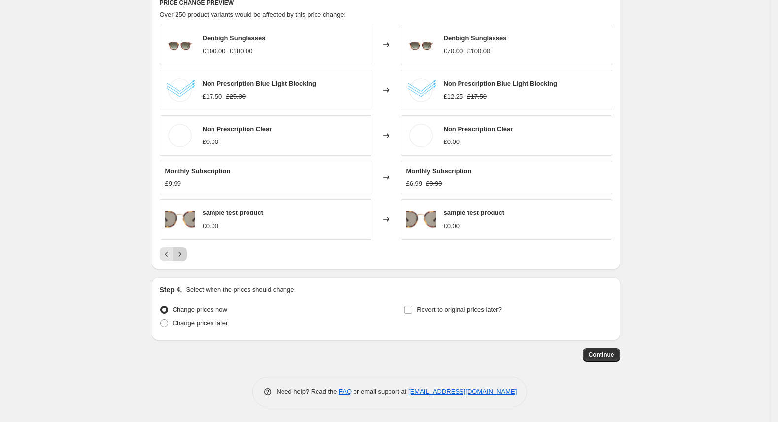
scroll to position [689, 0]
click at [185, 254] on icon "Next" at bounding box center [180, 255] width 10 height 10
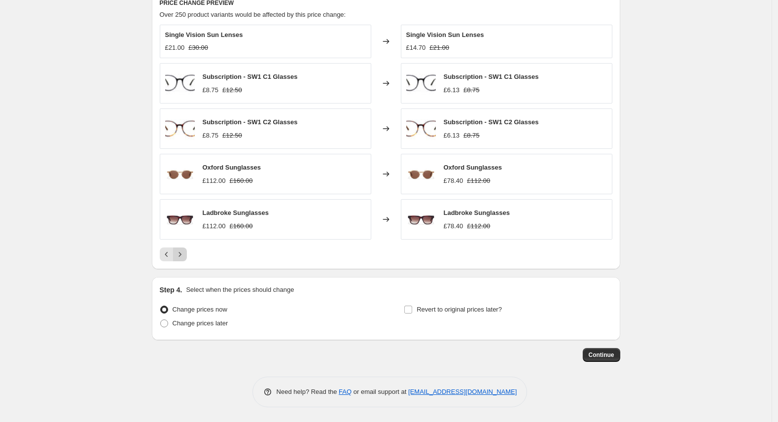
click at [185, 254] on icon "Next" at bounding box center [180, 255] width 10 height 10
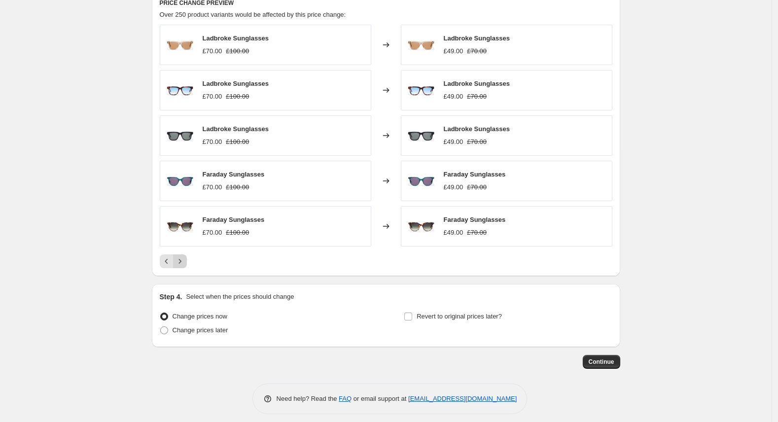
click at [185, 257] on icon "Next" at bounding box center [180, 261] width 10 height 10
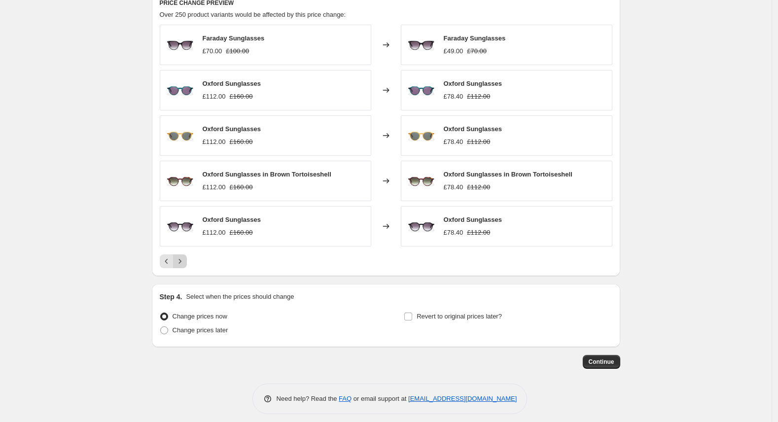
click at [185, 263] on icon "Next" at bounding box center [180, 261] width 10 height 10
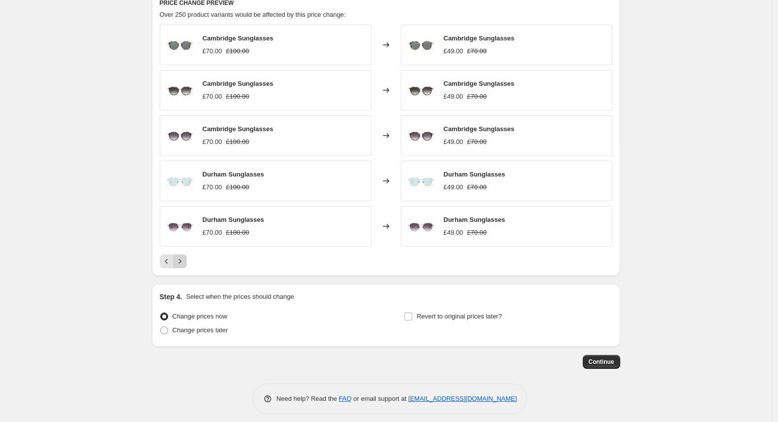
click at [185, 263] on icon "Next" at bounding box center [180, 261] width 10 height 10
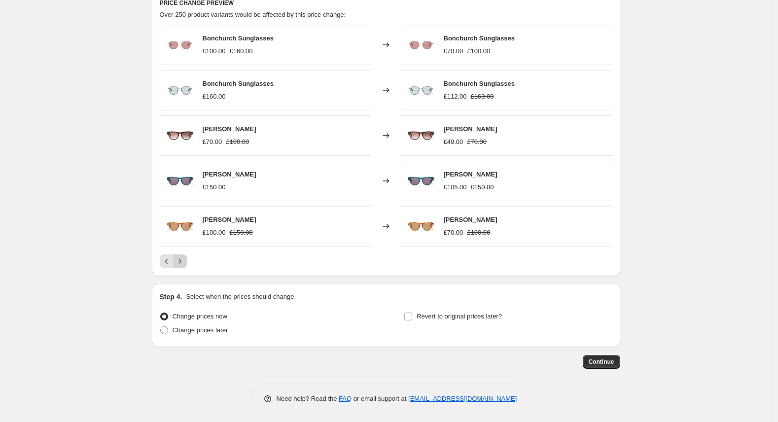
click at [185, 263] on icon "Next" at bounding box center [180, 261] width 10 height 10
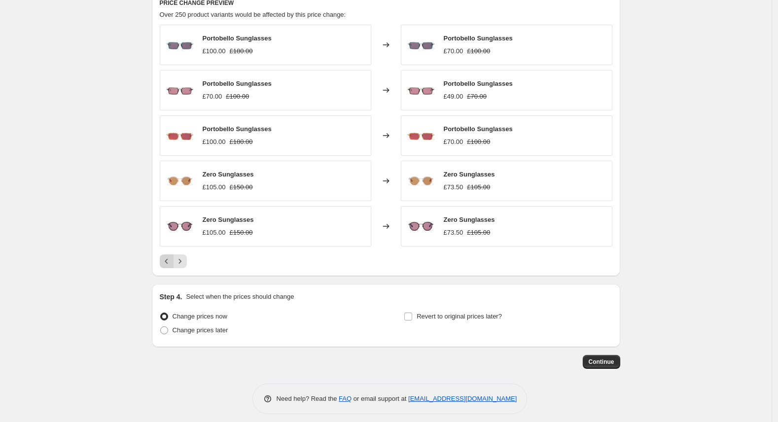
click at [172, 265] on icon "Previous" at bounding box center [167, 261] width 10 height 10
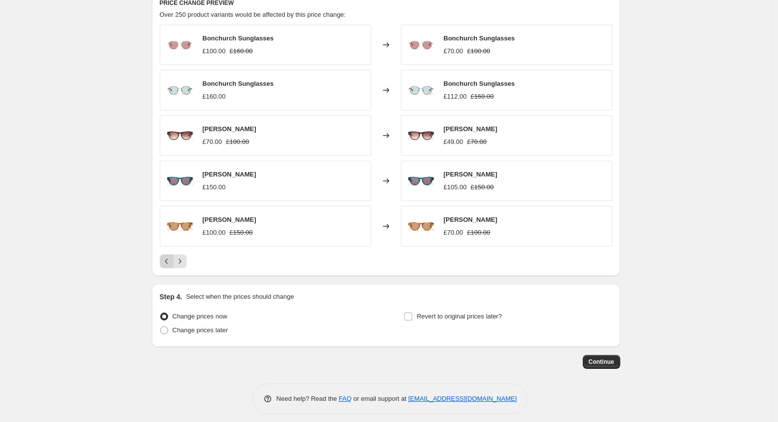
click at [172, 265] on icon "Previous" at bounding box center [167, 261] width 10 height 10
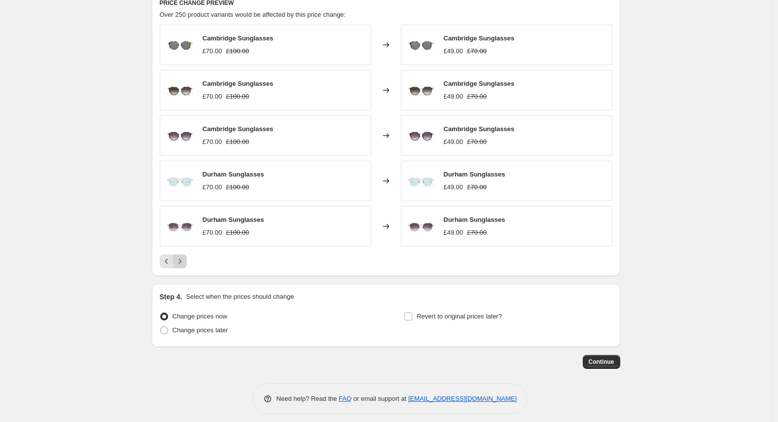
click at [185, 264] on icon "Next" at bounding box center [180, 261] width 10 height 10
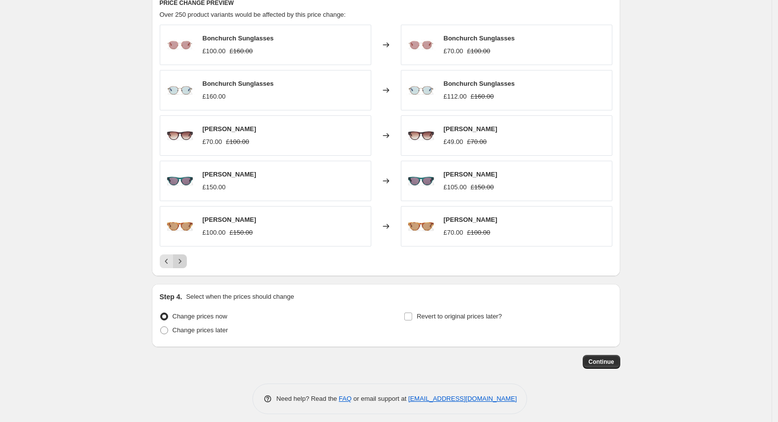
click at [179, 260] on icon "Next" at bounding box center [180, 261] width 10 height 10
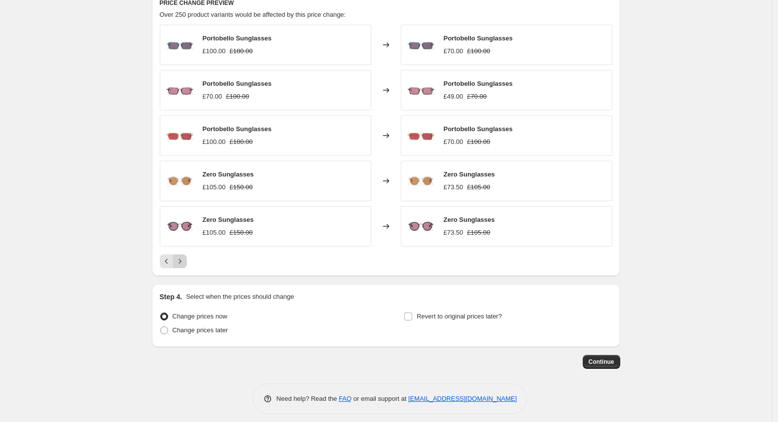
click at [185, 265] on icon "Next" at bounding box center [180, 261] width 10 height 10
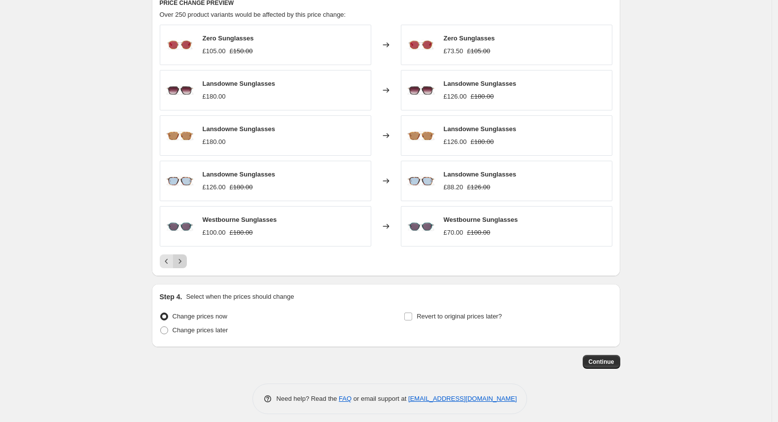
click at [185, 263] on icon "Next" at bounding box center [180, 261] width 10 height 10
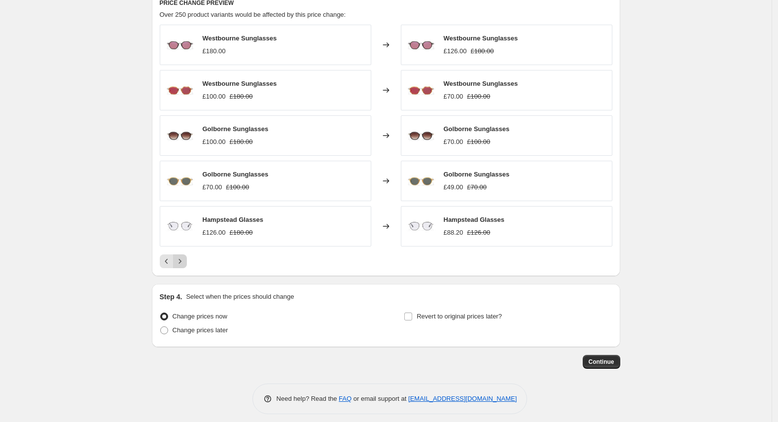
click at [187, 261] on button "Next" at bounding box center [180, 261] width 14 height 14
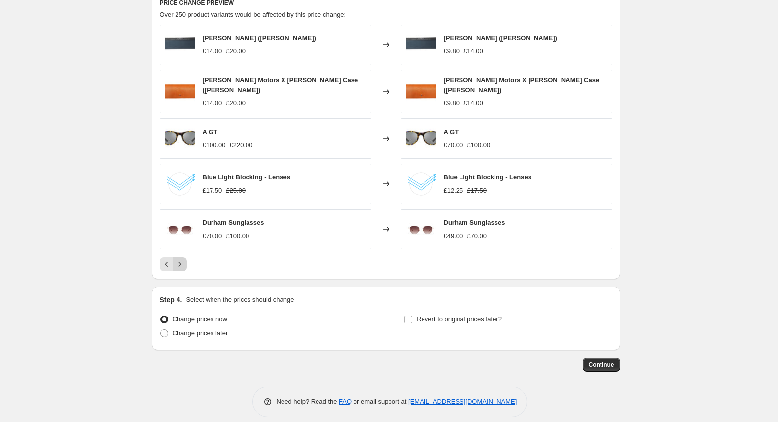
click at [187, 261] on button "Next" at bounding box center [180, 264] width 14 height 14
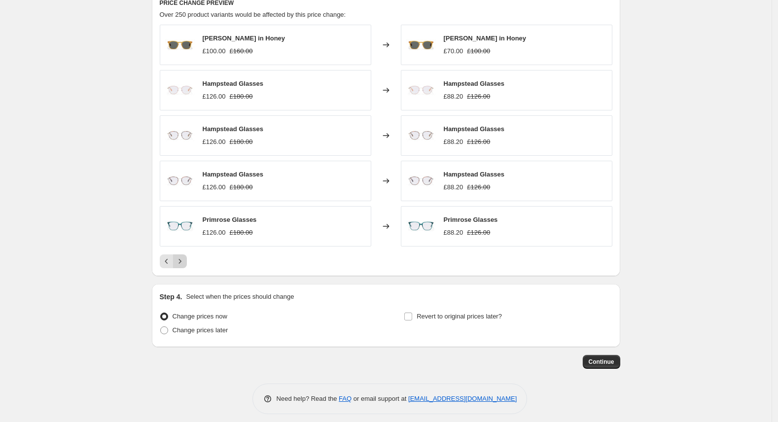
click at [187, 261] on button "Next" at bounding box center [180, 261] width 14 height 14
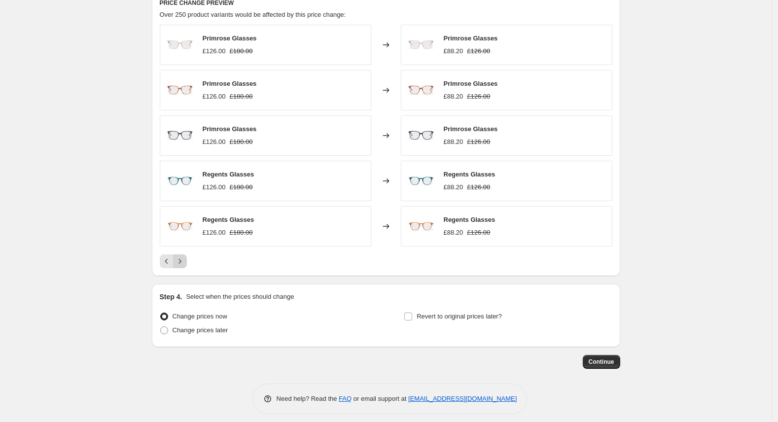
click at [187, 261] on button "Next" at bounding box center [180, 261] width 14 height 14
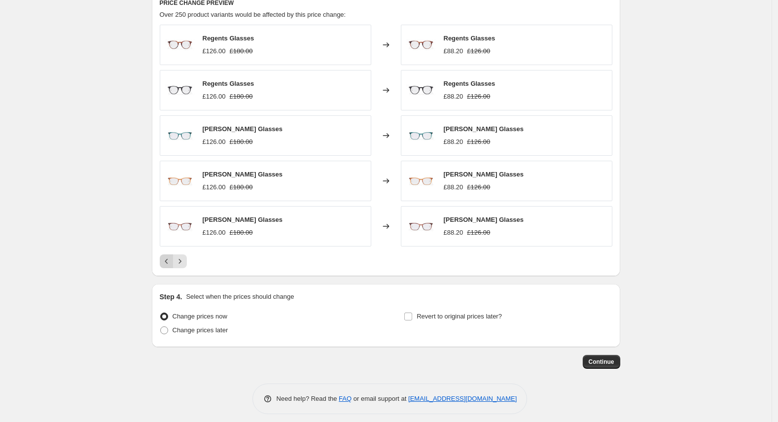
click at [172, 261] on icon "Previous" at bounding box center [167, 261] width 10 height 10
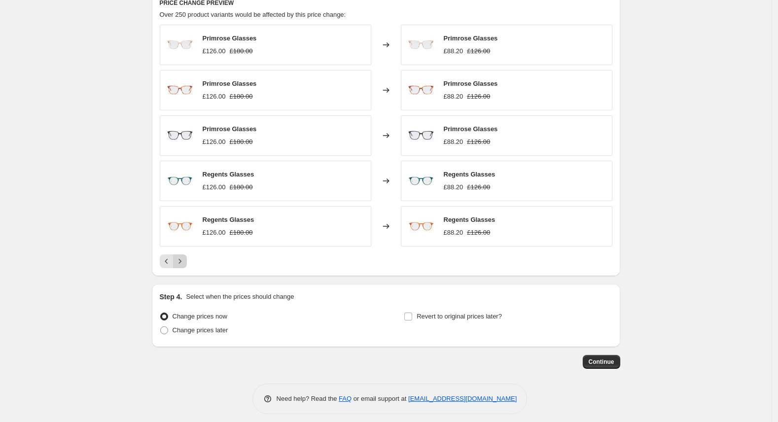
click at [185, 261] on icon "Next" at bounding box center [180, 261] width 10 height 10
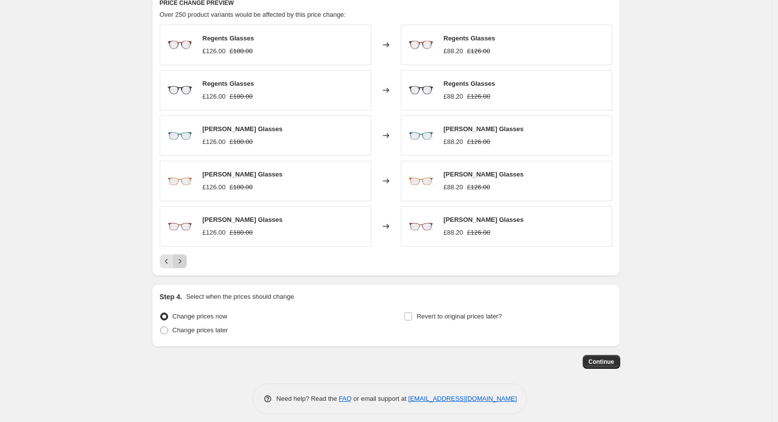
click at [185, 262] on icon "Next" at bounding box center [180, 261] width 10 height 10
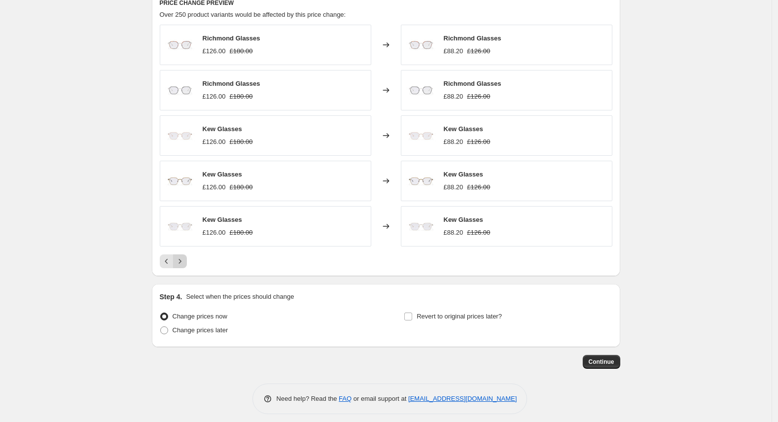
click at [185, 262] on icon "Next" at bounding box center [180, 261] width 10 height 10
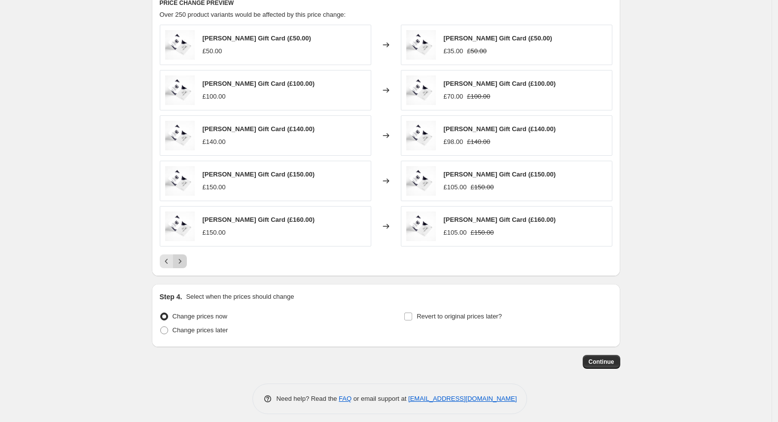
click at [185, 262] on icon "Next" at bounding box center [180, 261] width 10 height 10
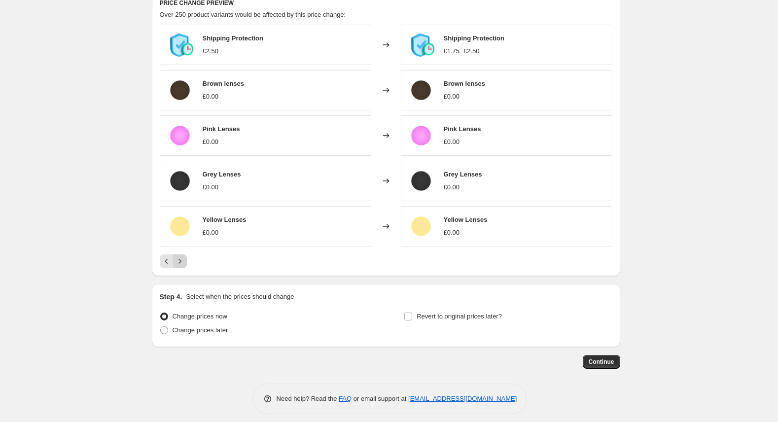
click at [185, 262] on icon "Next" at bounding box center [180, 261] width 10 height 10
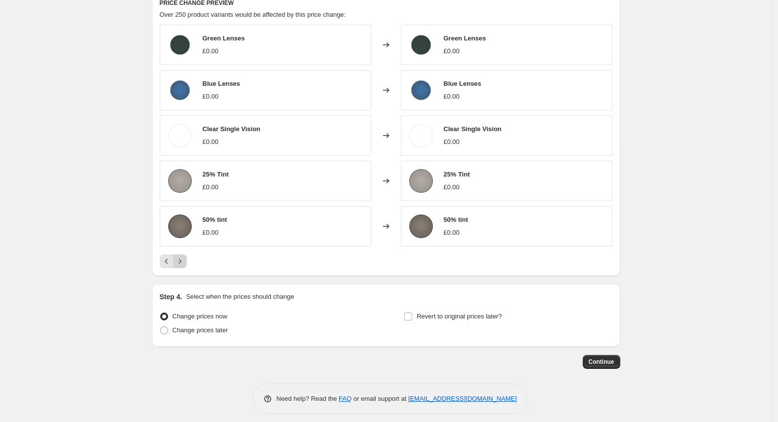
click at [185, 262] on icon "Next" at bounding box center [180, 261] width 10 height 10
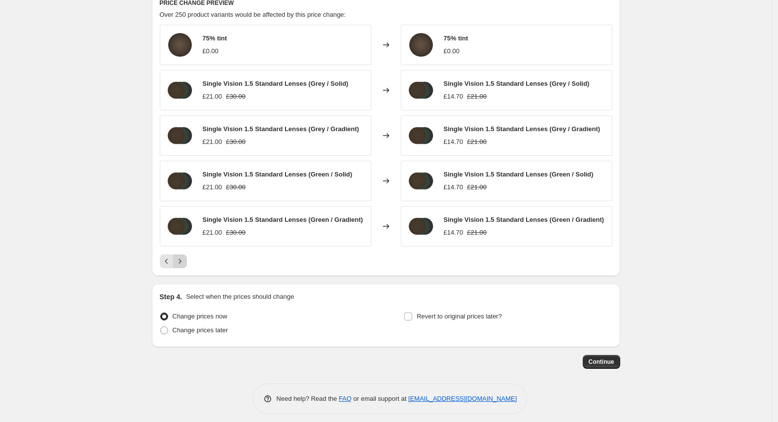
click at [185, 262] on icon "Next" at bounding box center [180, 261] width 10 height 10
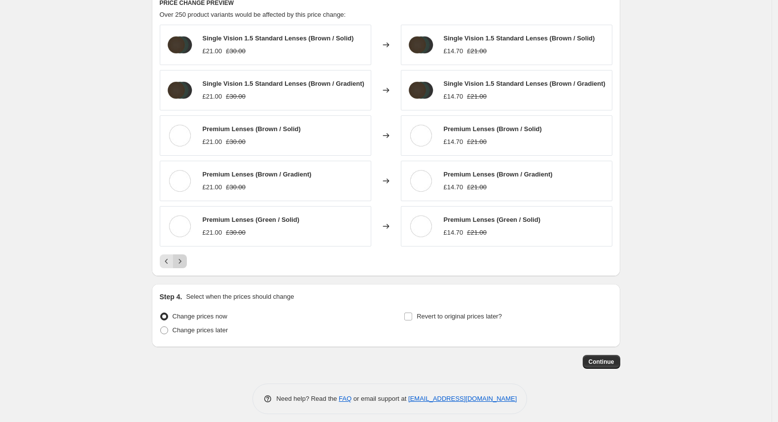
click at [185, 262] on icon "Next" at bounding box center [180, 261] width 10 height 10
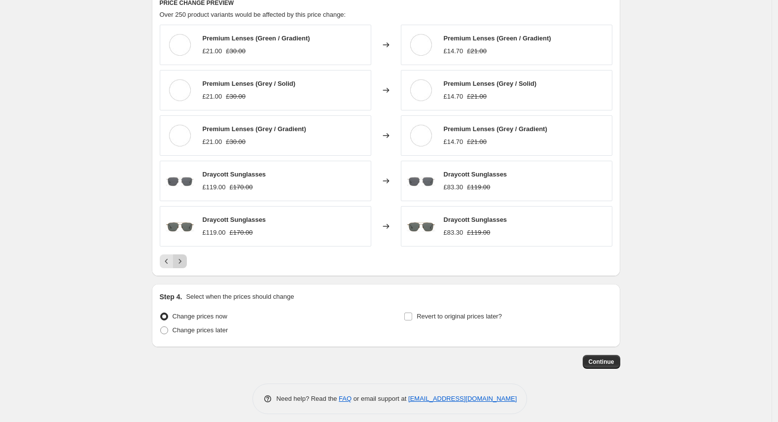
click at [185, 262] on icon "Next" at bounding box center [180, 261] width 10 height 10
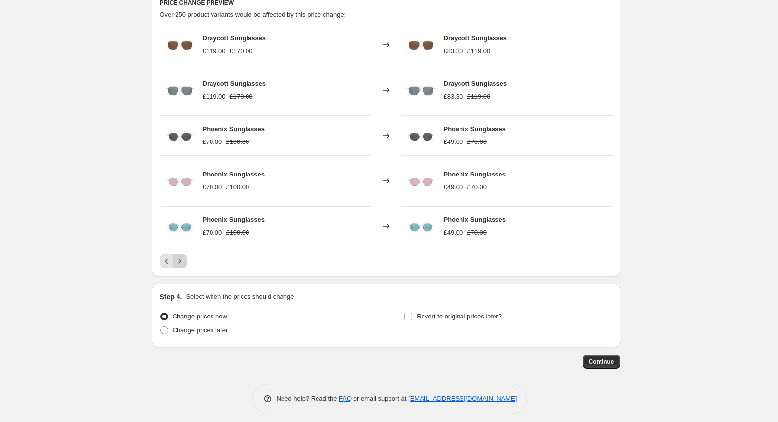
click at [185, 262] on icon "Next" at bounding box center [180, 261] width 10 height 10
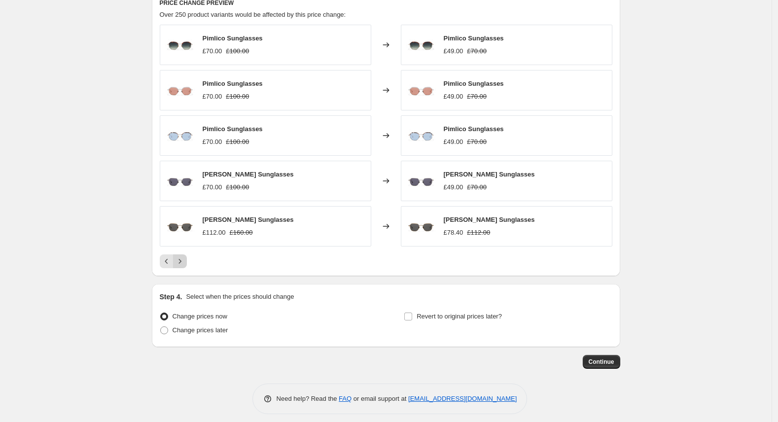
click at [185, 262] on icon "Next" at bounding box center [180, 261] width 10 height 10
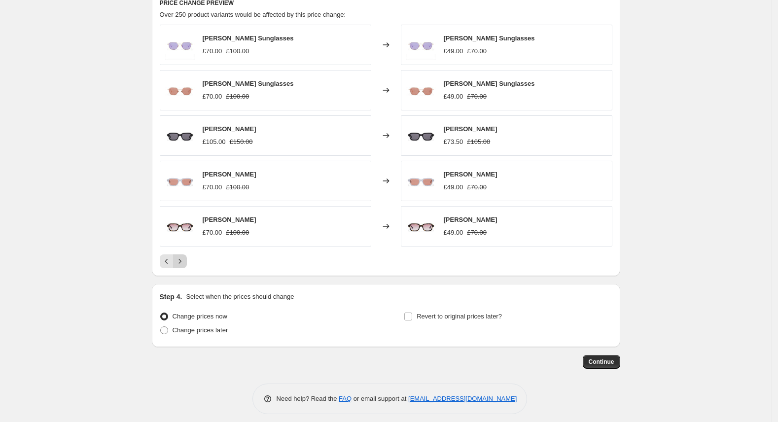
click at [185, 262] on icon "Next" at bounding box center [180, 261] width 10 height 10
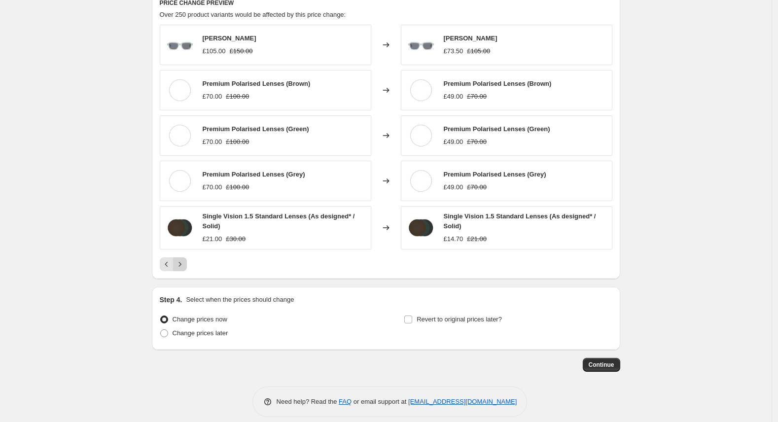
click at [185, 262] on icon "Next" at bounding box center [180, 264] width 10 height 10
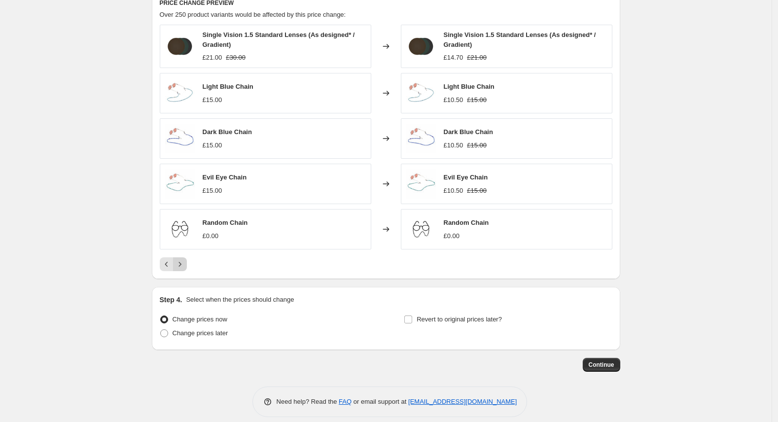
click at [185, 262] on icon "Next" at bounding box center [180, 264] width 10 height 10
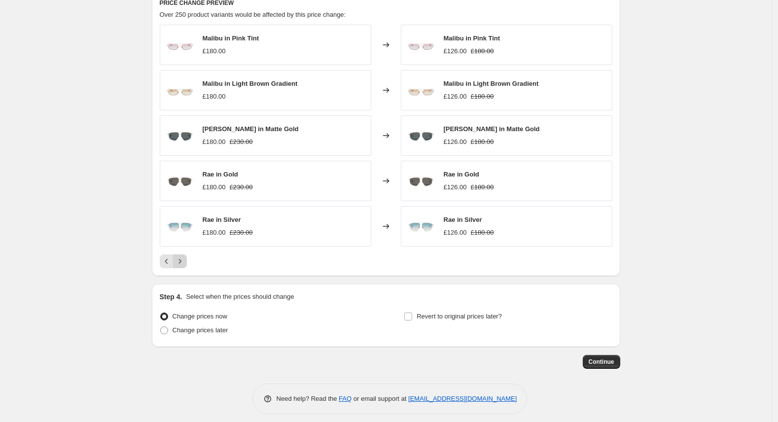
click at [185, 262] on icon "Next" at bounding box center [180, 261] width 10 height 10
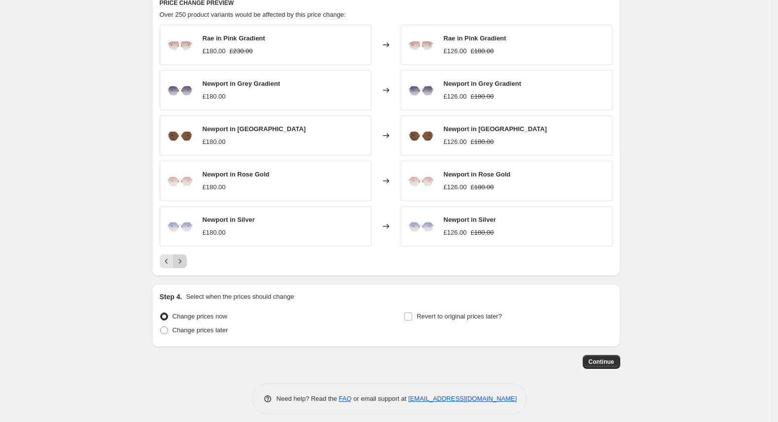
click at [185, 262] on icon "Next" at bounding box center [180, 261] width 10 height 10
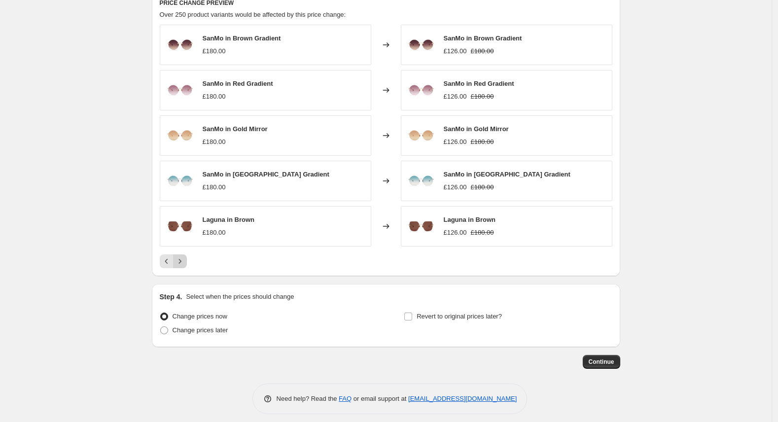
click at [185, 262] on icon "Next" at bounding box center [180, 261] width 10 height 10
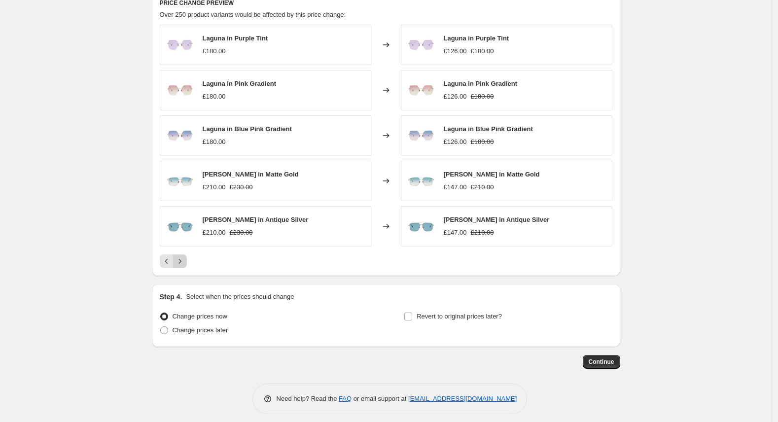
click at [185, 262] on icon "Next" at bounding box center [180, 261] width 10 height 10
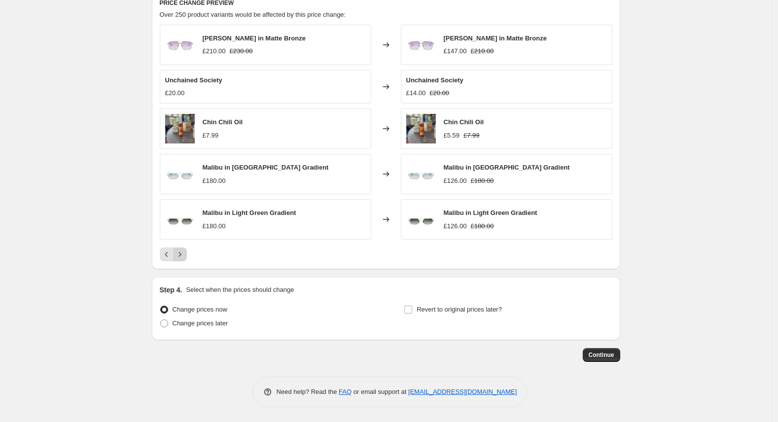
click at [185, 258] on icon "Next" at bounding box center [180, 255] width 10 height 10
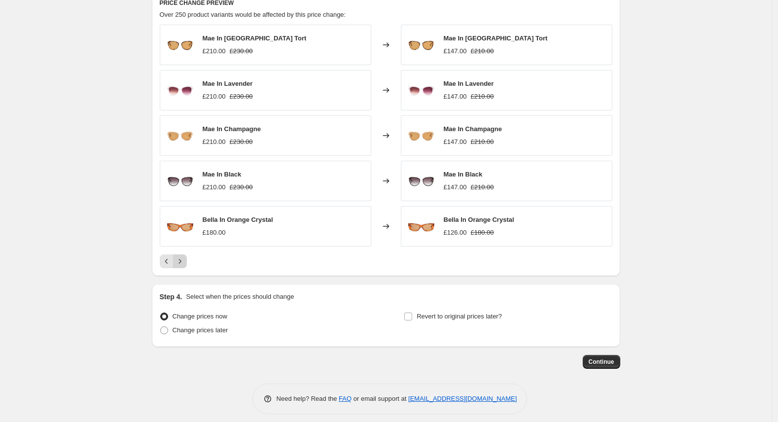
click at [185, 258] on icon "Next" at bounding box center [180, 261] width 10 height 10
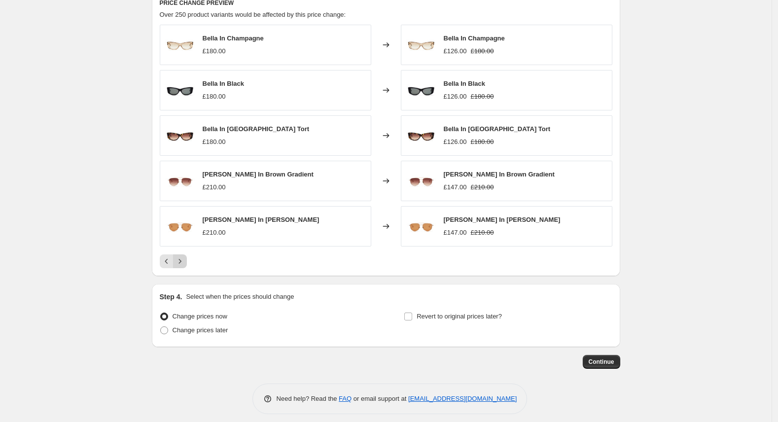
click at [185, 258] on icon "Next" at bounding box center [180, 261] width 10 height 10
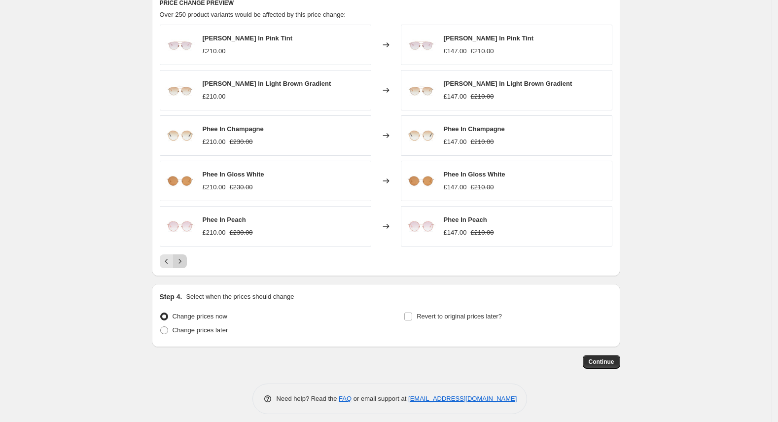
click at [181, 268] on button "Next" at bounding box center [180, 261] width 14 height 14
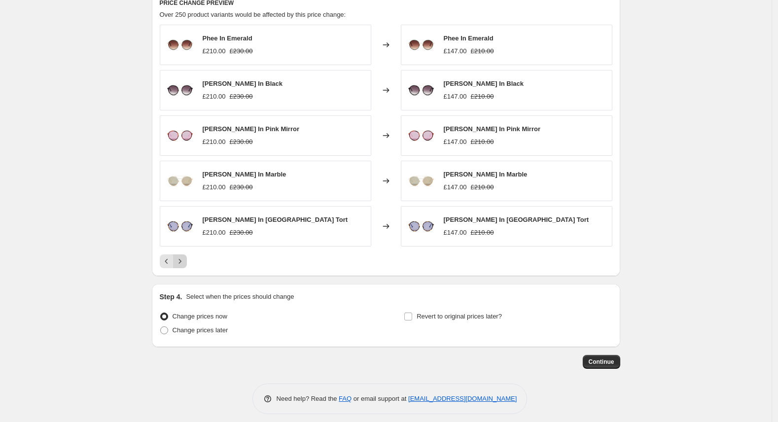
click at [181, 268] on button "Next" at bounding box center [180, 261] width 14 height 14
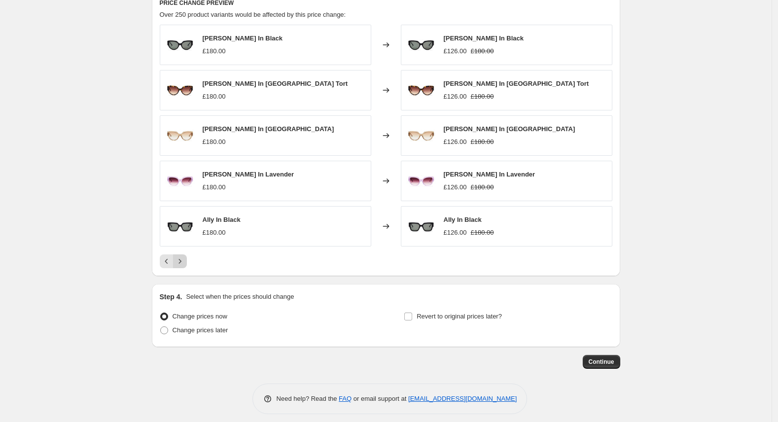
click at [187, 265] on button "Next" at bounding box center [180, 261] width 14 height 14
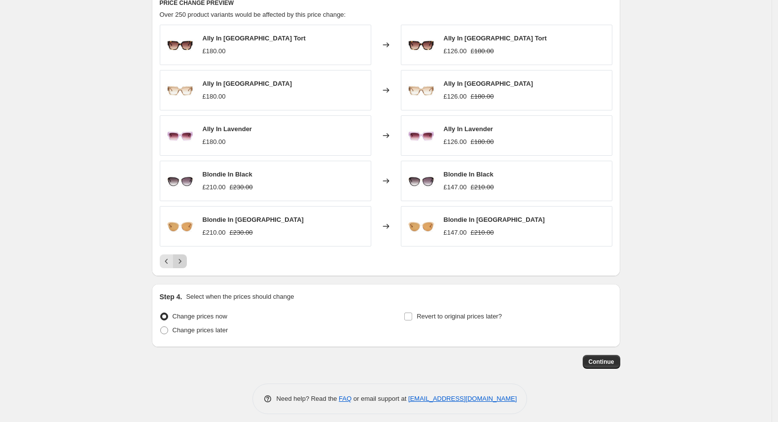
click at [187, 265] on button "Next" at bounding box center [180, 261] width 14 height 14
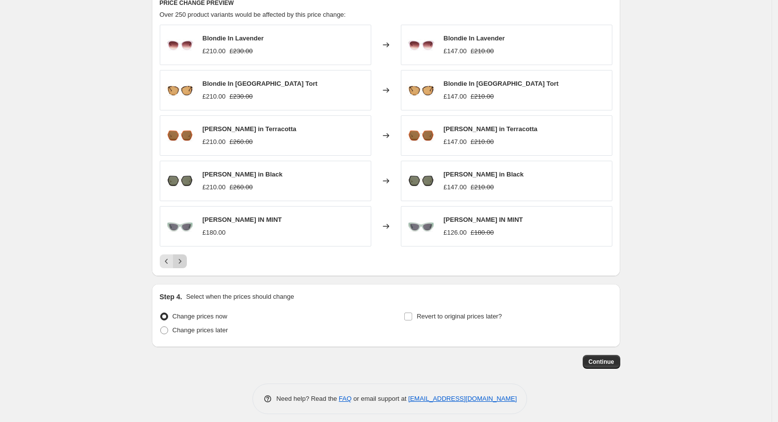
click at [187, 265] on button "Next" at bounding box center [180, 261] width 14 height 14
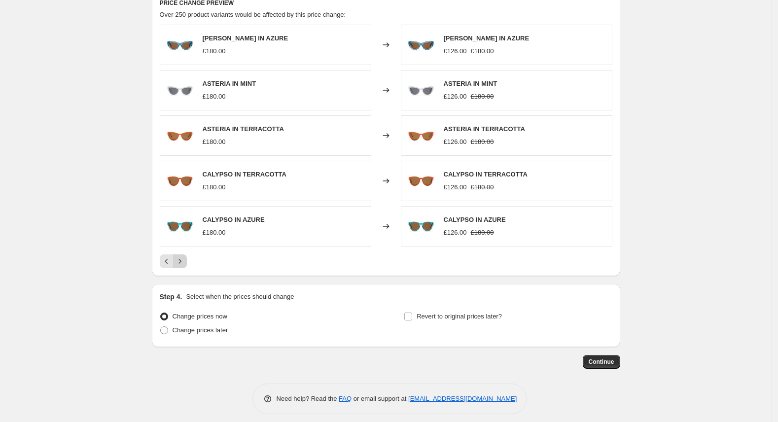
click at [187, 265] on button "Next" at bounding box center [180, 261] width 14 height 14
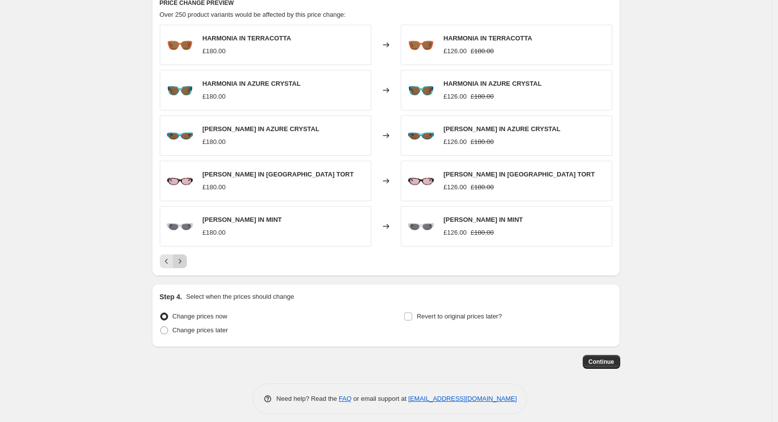
click at [185, 258] on icon "Next" at bounding box center [180, 261] width 10 height 10
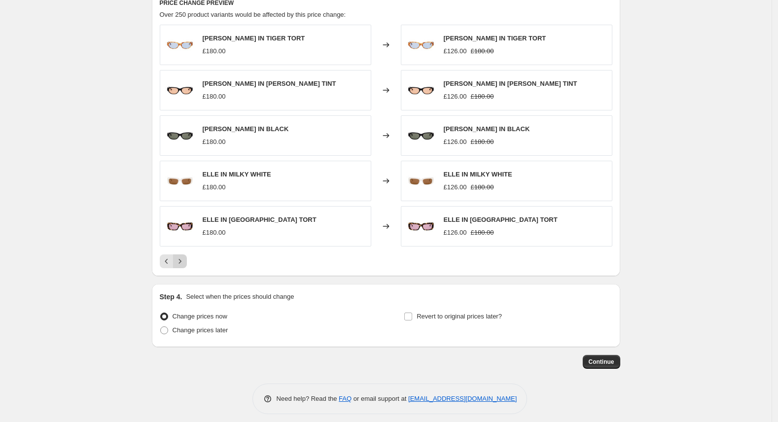
click at [185, 258] on icon "Next" at bounding box center [180, 261] width 10 height 10
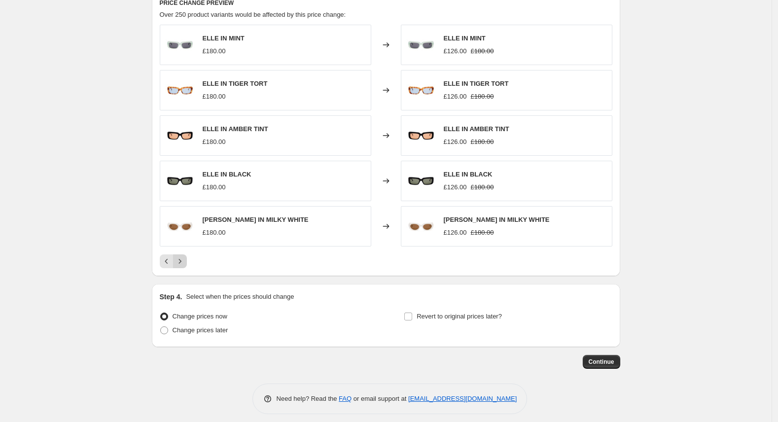
click at [185, 258] on icon "Next" at bounding box center [180, 261] width 10 height 10
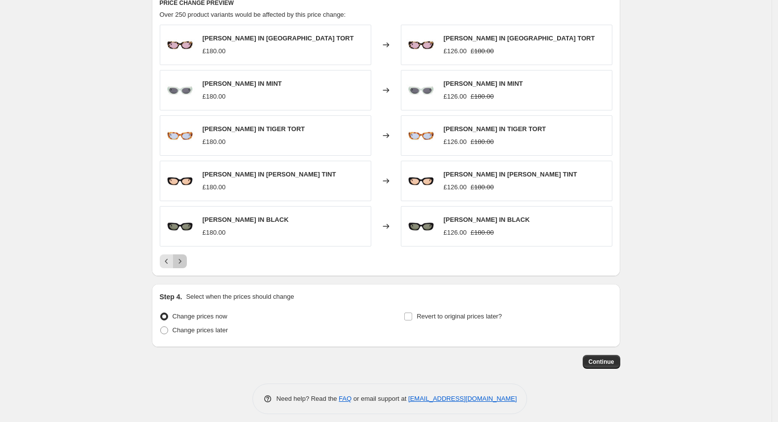
click at [185, 258] on icon "Next" at bounding box center [180, 261] width 10 height 10
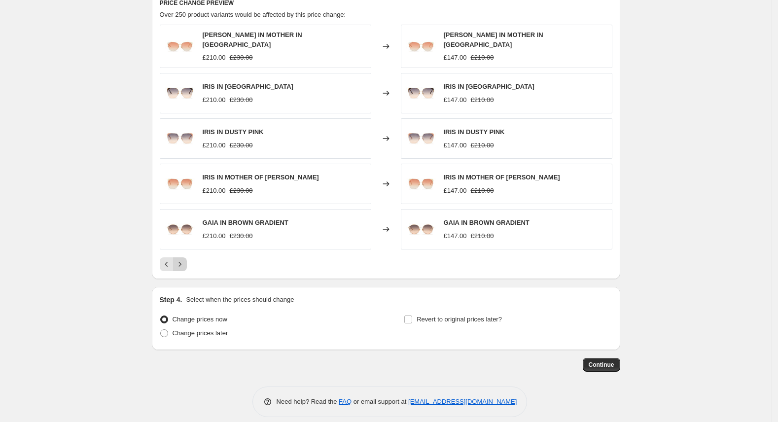
click at [185, 259] on icon "Next" at bounding box center [180, 264] width 10 height 10
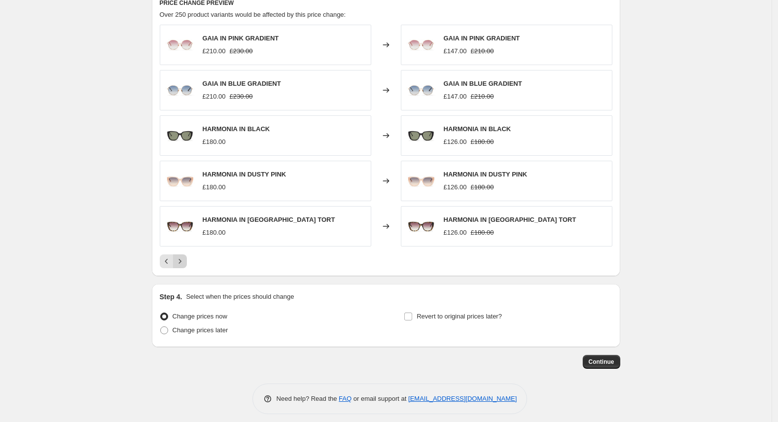
click at [185, 258] on icon "Next" at bounding box center [180, 261] width 10 height 10
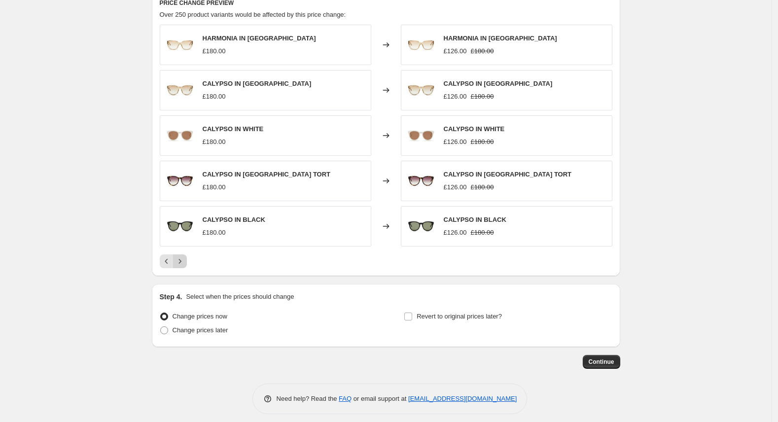
click at [185, 258] on icon "Next" at bounding box center [180, 261] width 10 height 10
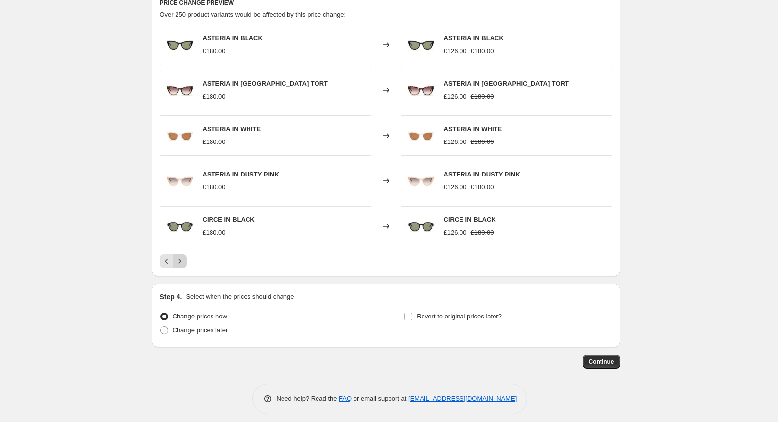
click at [185, 258] on icon "Next" at bounding box center [180, 261] width 10 height 10
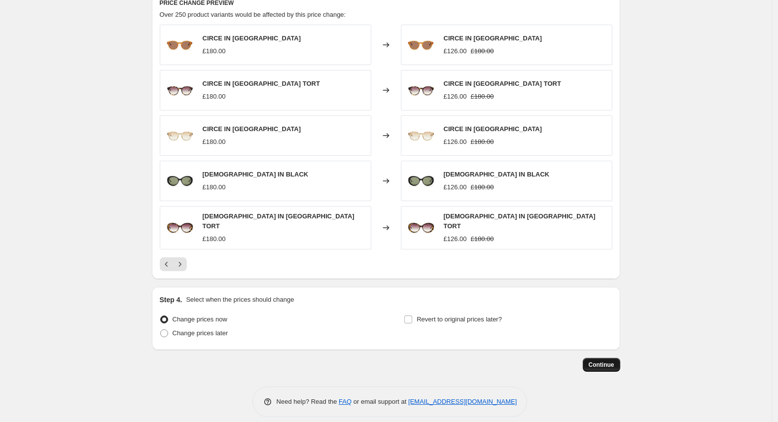
click at [601, 358] on button "Continue" at bounding box center [601, 365] width 37 height 14
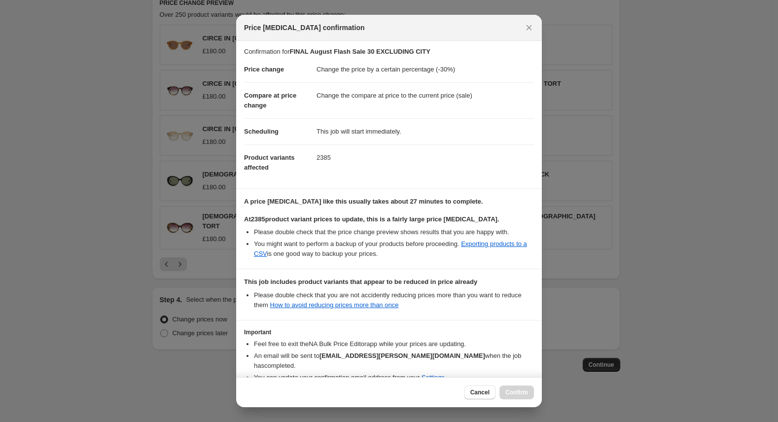
scroll to position [0, 0]
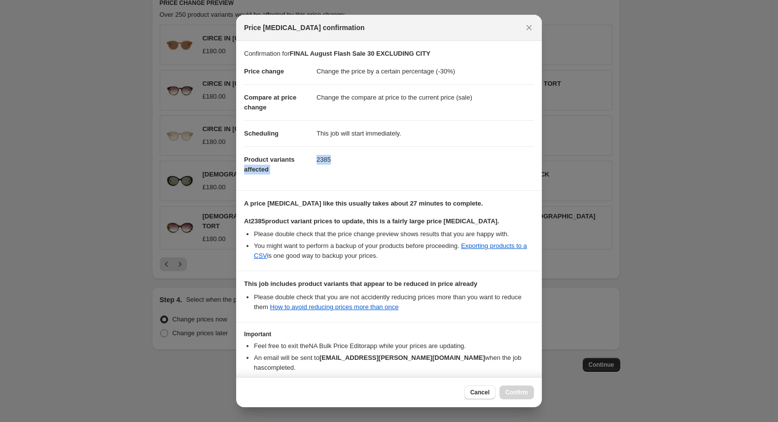
drag, startPoint x: 345, startPoint y: 155, endPoint x: 311, endPoint y: 163, distance: 35.3
click at [311, 163] on dl "Price change Change the price by a certain percentage (-30%) Compare at price c…" at bounding box center [389, 121] width 290 height 124
click at [355, 175] on dl "Price change Change the price by a certain percentage (-30%) Compare at price c…" at bounding box center [389, 121] width 290 height 124
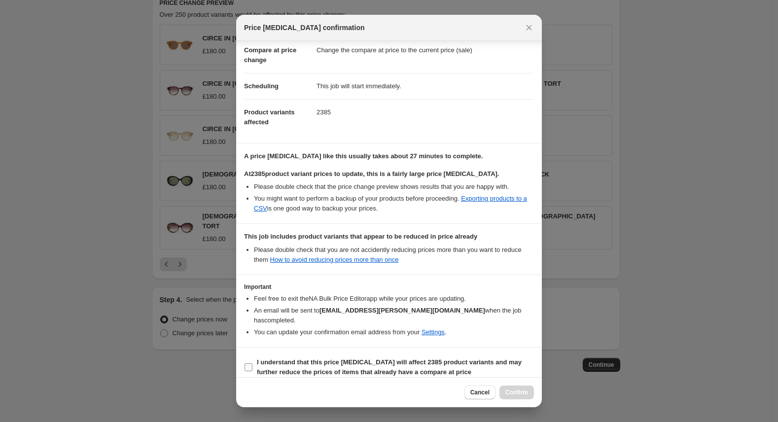
click at [246, 363] on input "I understand that this price change job will affect 2385 product variants and m…" at bounding box center [249, 367] width 8 height 8
checkbox input "true"
click at [521, 392] on span "Confirm" at bounding box center [517, 393] width 23 height 8
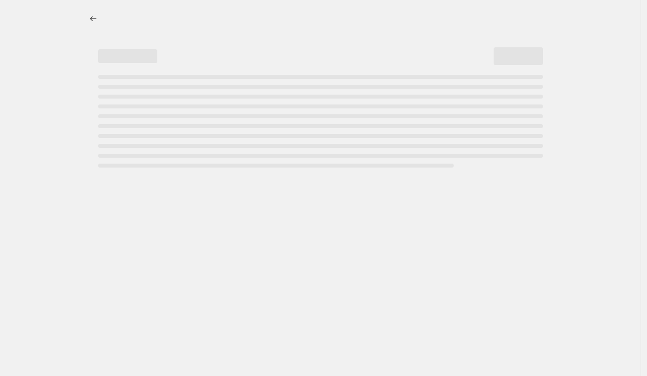
select select "percentage"
select select "not_equal"
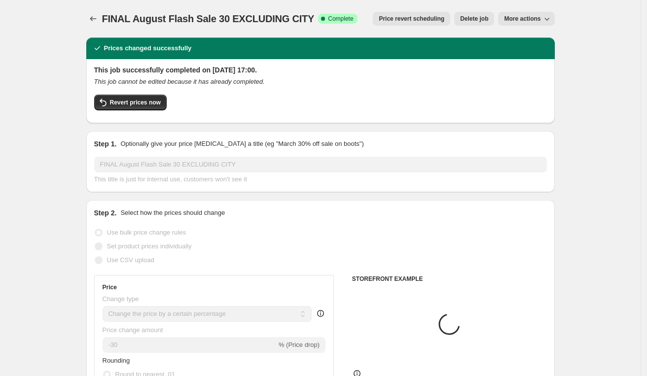
select select "collection"
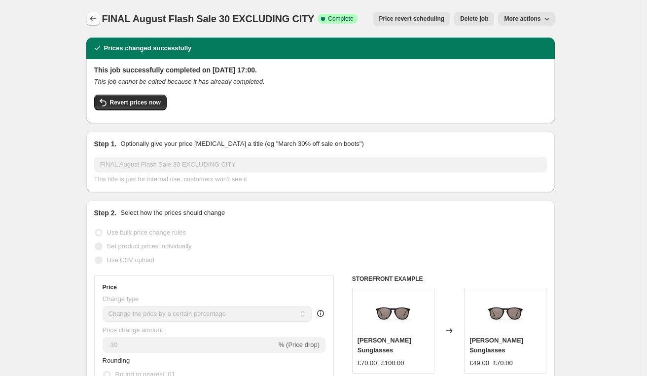
click at [93, 18] on icon "Price change jobs" at bounding box center [93, 19] width 10 height 10
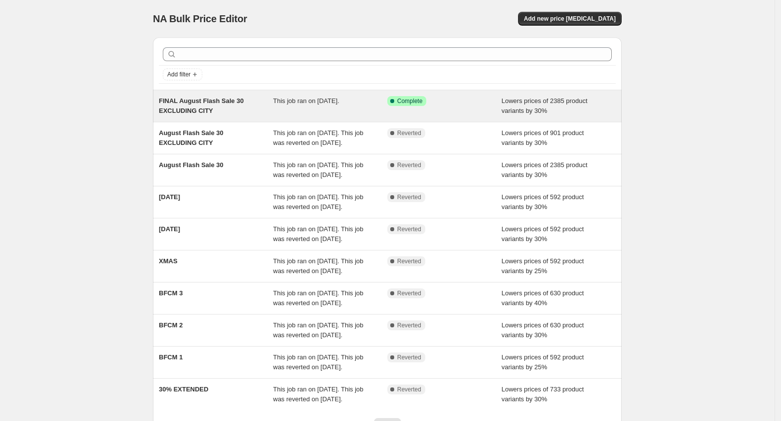
click at [322, 100] on span "This job ran on 28 August 2025." at bounding box center [306, 100] width 66 height 7
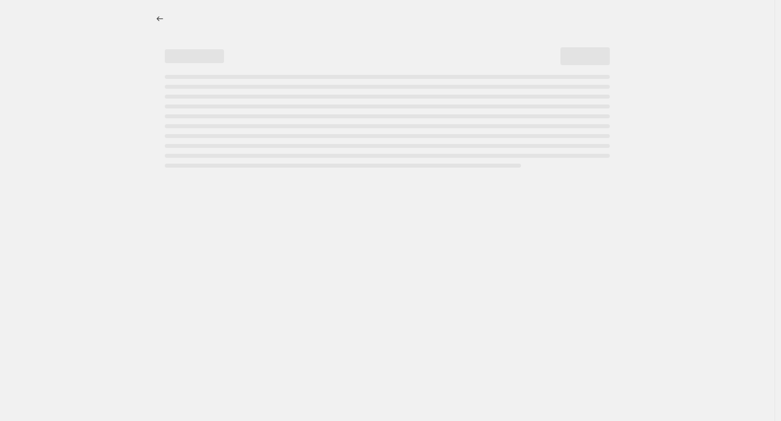
select select "percentage"
select select "collection"
select select "not_equal"
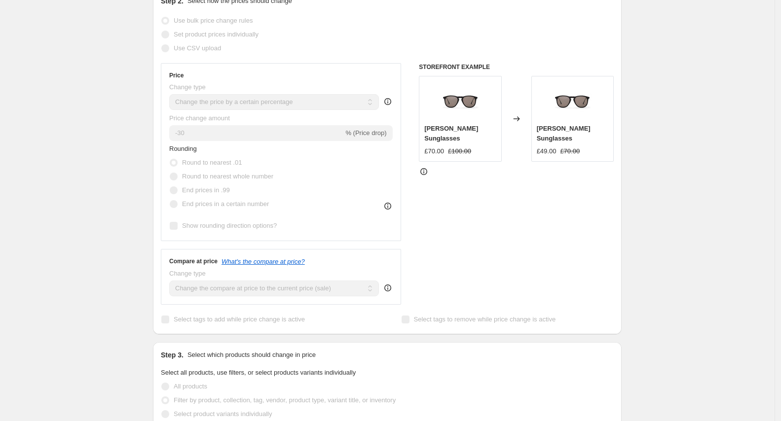
scroll to position [236, 0]
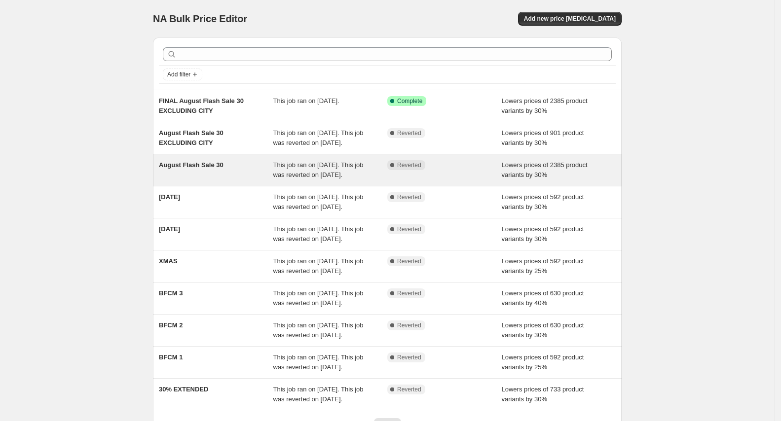
click at [330, 180] on div "This job ran on [DATE]. This job was reverted on [DATE]." at bounding box center [330, 170] width 114 height 20
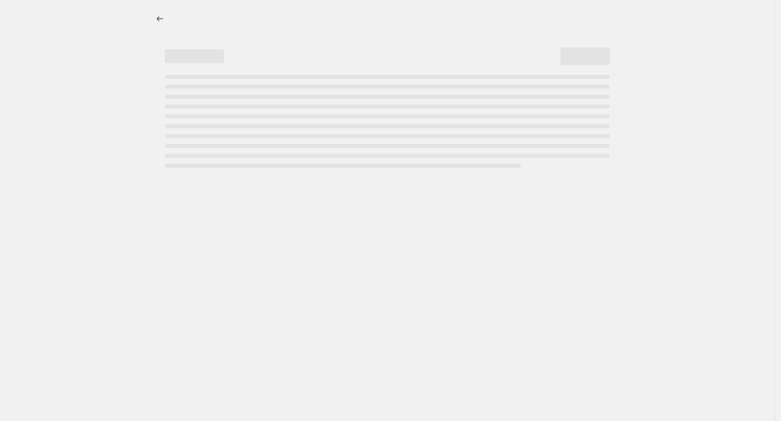
select select "percentage"
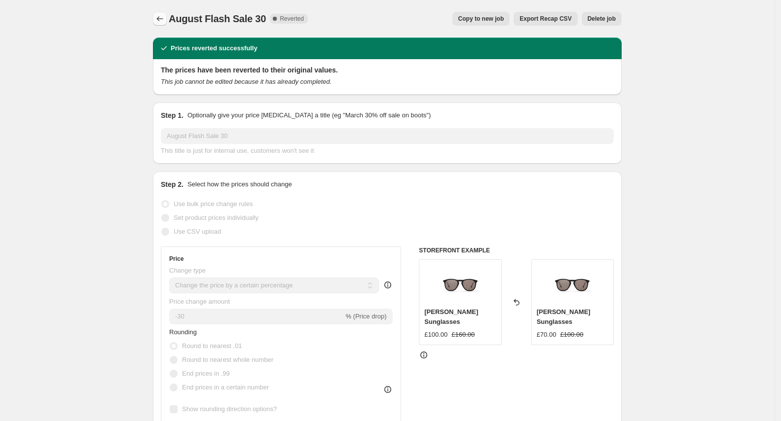
click at [160, 16] on icon "Price change jobs" at bounding box center [160, 19] width 10 height 10
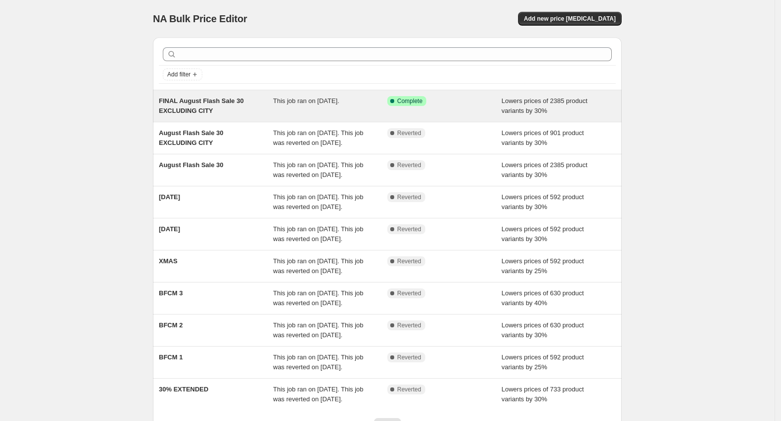
click at [253, 96] on div "FINAL August Flash Sale 30 EXCLUDING CITY" at bounding box center [216, 106] width 114 height 20
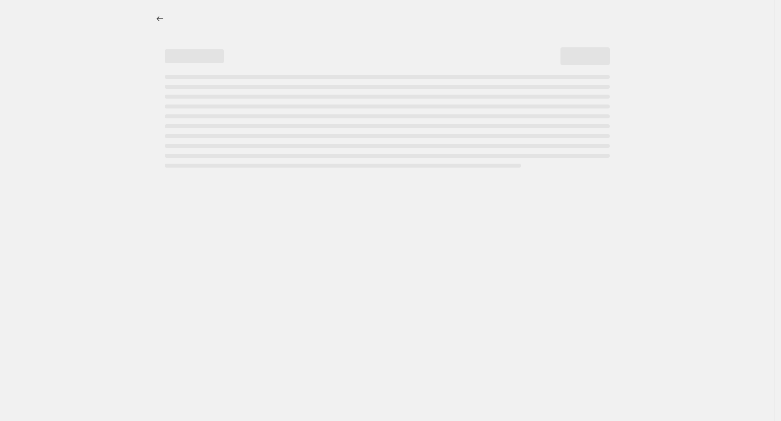
select select "percentage"
select select "collection"
select select "not_equal"
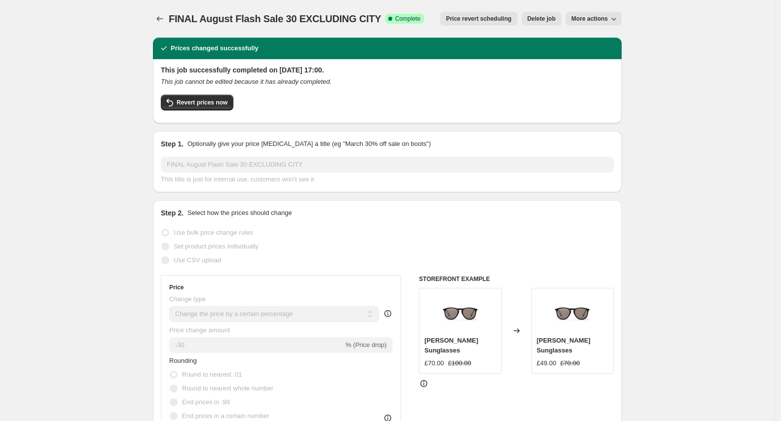
click at [602, 18] on span "More actions" at bounding box center [589, 19] width 36 height 8
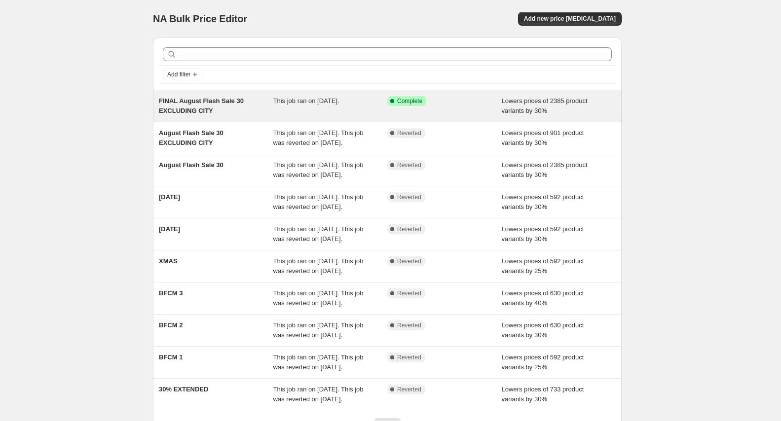
click at [306, 101] on span "This job ran on 28 August 2025." at bounding box center [306, 100] width 66 height 7
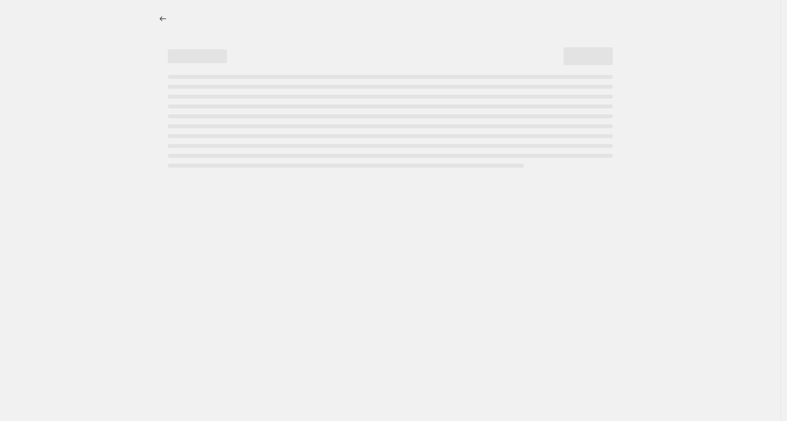
select select "percentage"
select select "collection"
select select "not_equal"
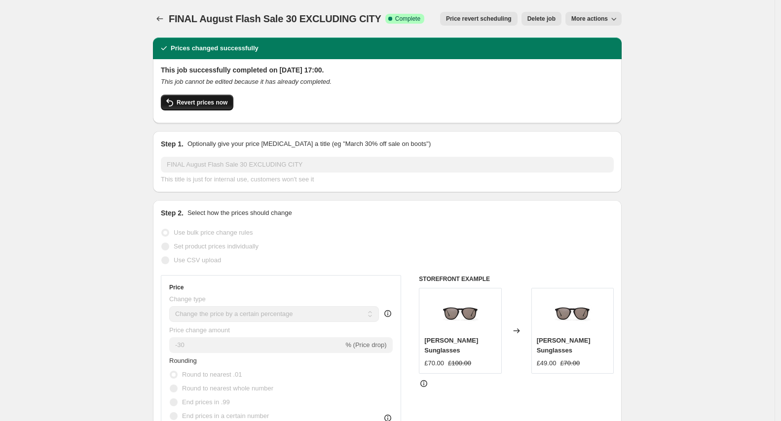
click at [210, 98] on button "Revert prices now" at bounding box center [197, 103] width 73 height 16
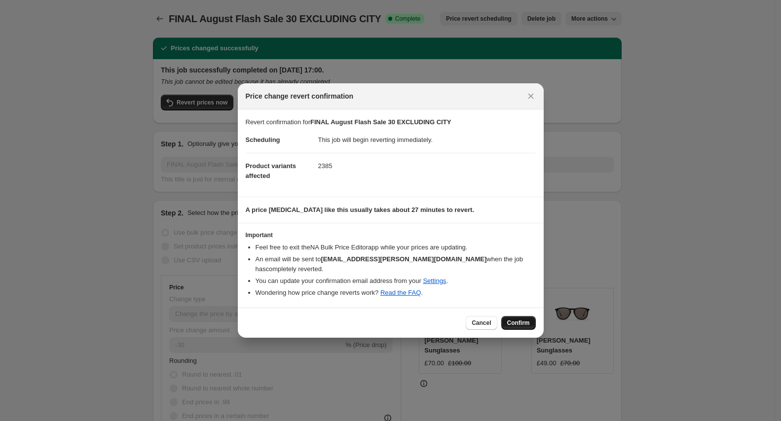
click at [523, 320] on span "Confirm" at bounding box center [518, 323] width 23 height 8
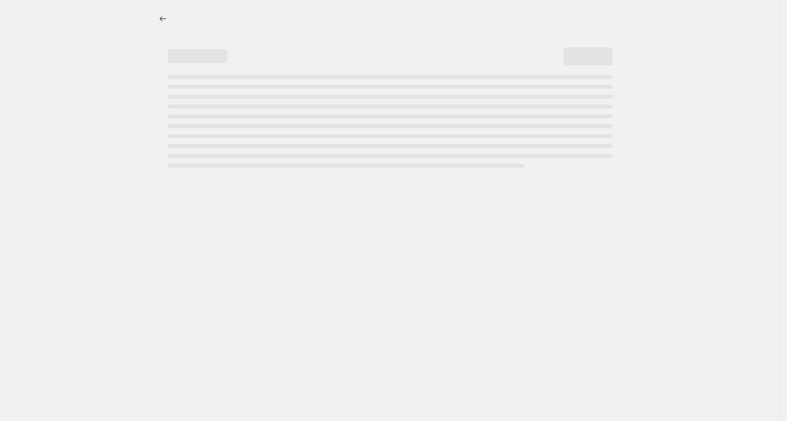
select select "percentage"
select select "collection"
select select "not_equal"
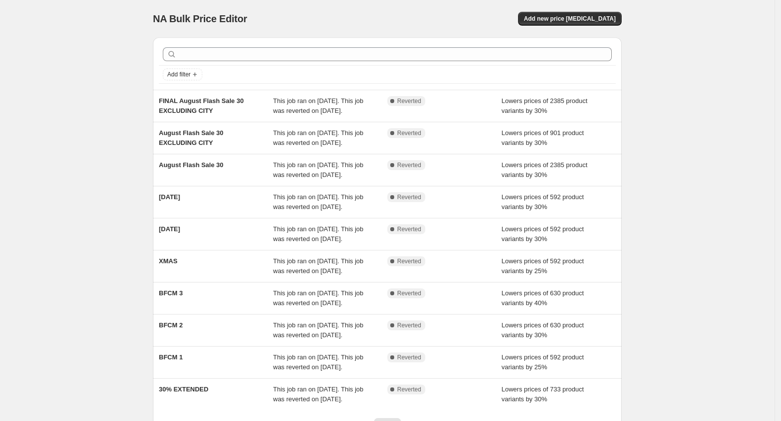
click at [710, 200] on div "NA Bulk Price Editor. This page is ready NA Bulk Price Editor Add new price [ME…" at bounding box center [387, 254] width 774 height 508
click at [32, 153] on div "NA Bulk Price Editor. This page is ready NA Bulk Price Editor Add new price [ME…" at bounding box center [387, 254] width 774 height 508
